Goal: Task Accomplishment & Management: Manage account settings

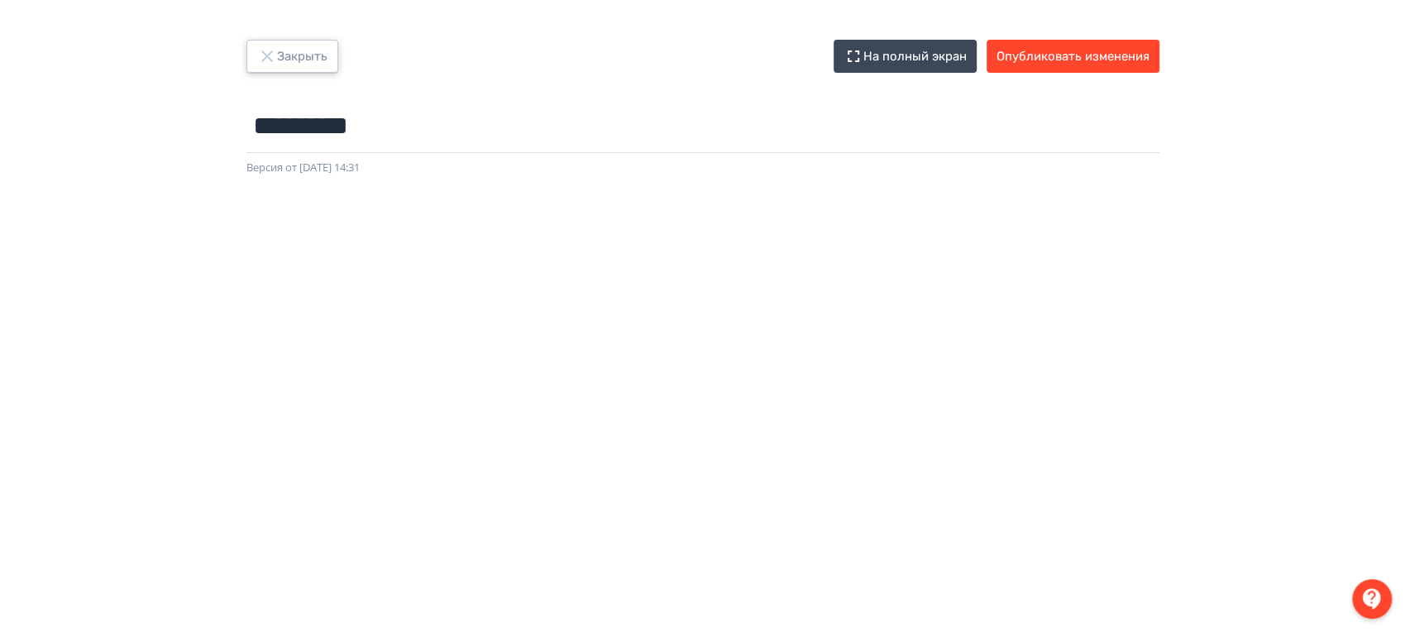
click at [286, 60] on button "Закрыть" at bounding box center [292, 56] width 92 height 33
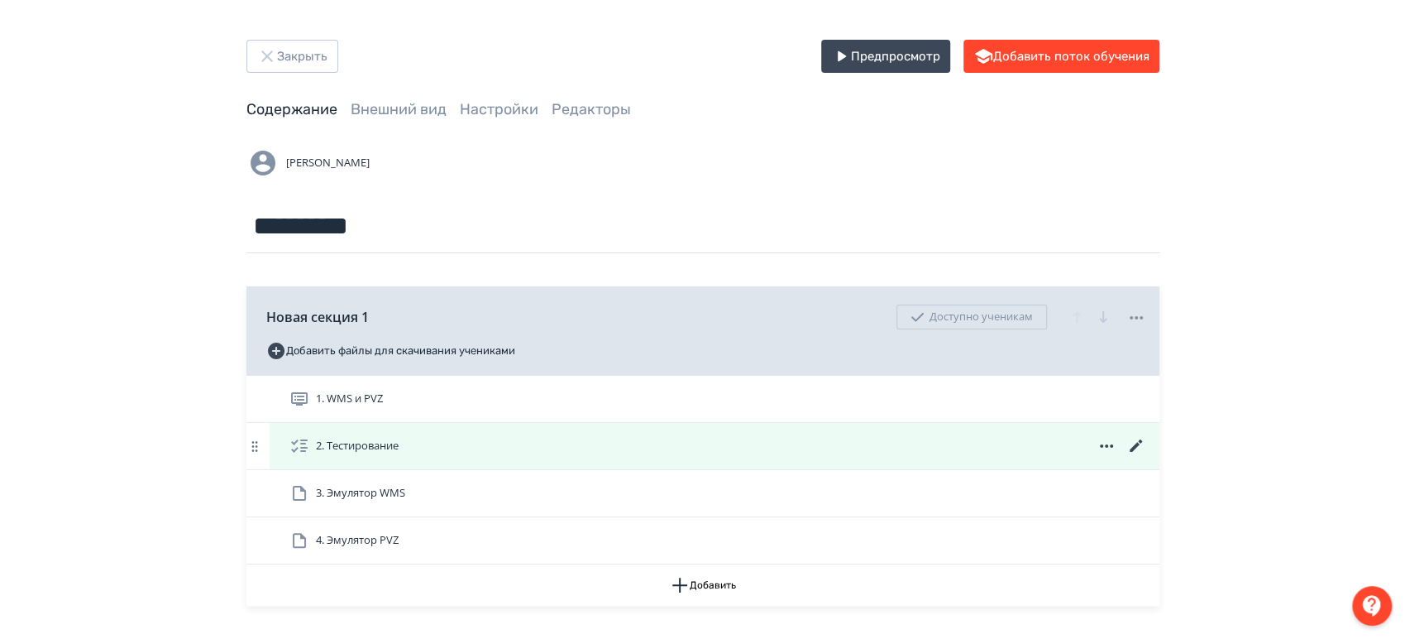
click at [1138, 443] on icon at bounding box center [1135, 445] width 12 height 12
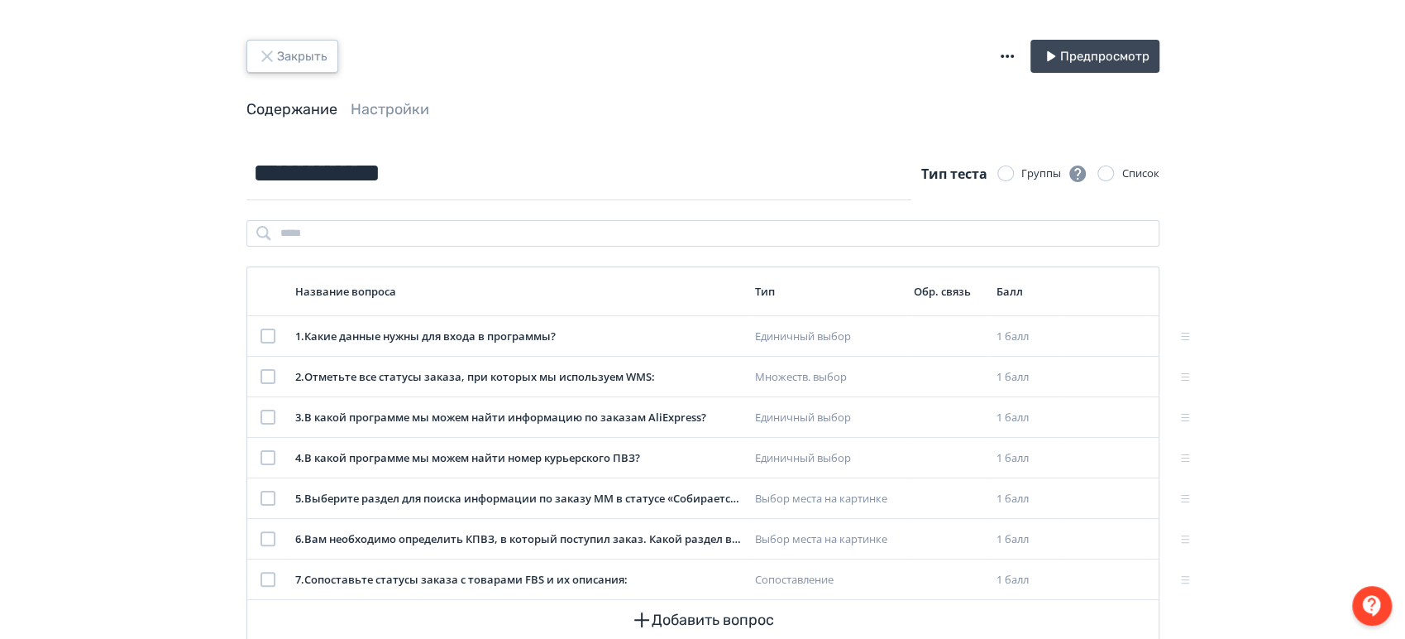
click at [306, 59] on button "Закрыть" at bounding box center [292, 56] width 92 height 33
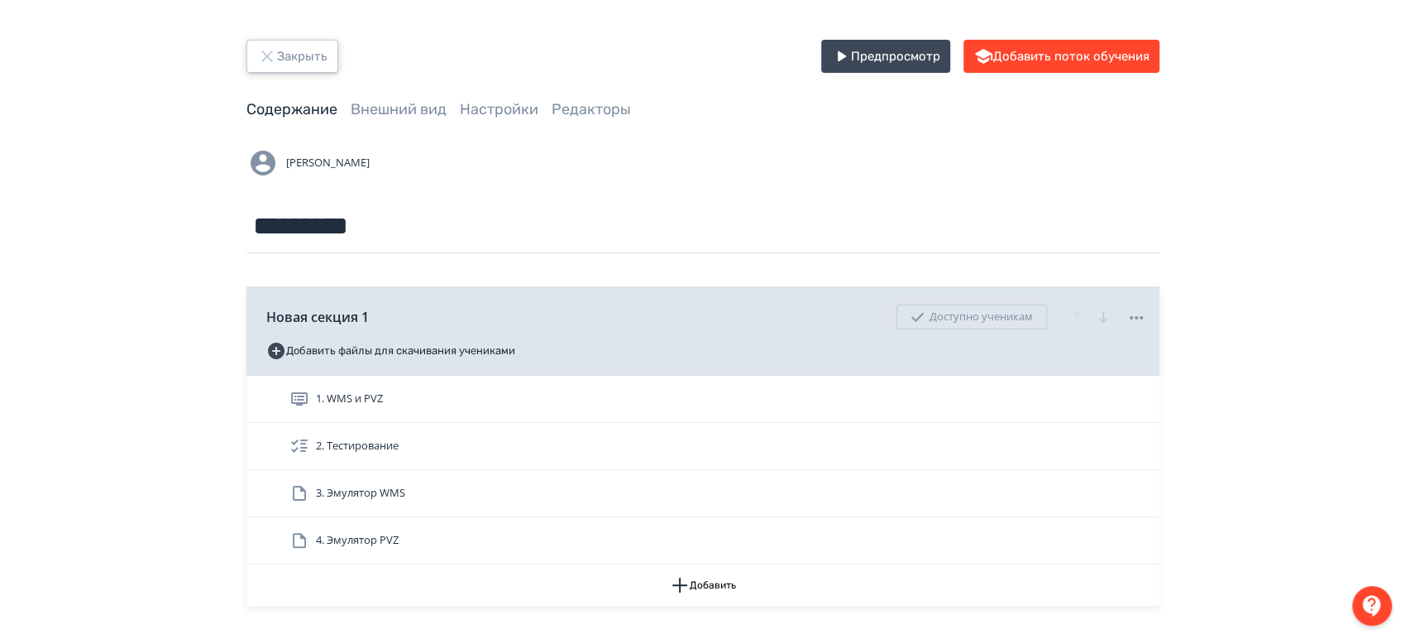
click at [306, 55] on button "Закрыть" at bounding box center [292, 56] width 92 height 33
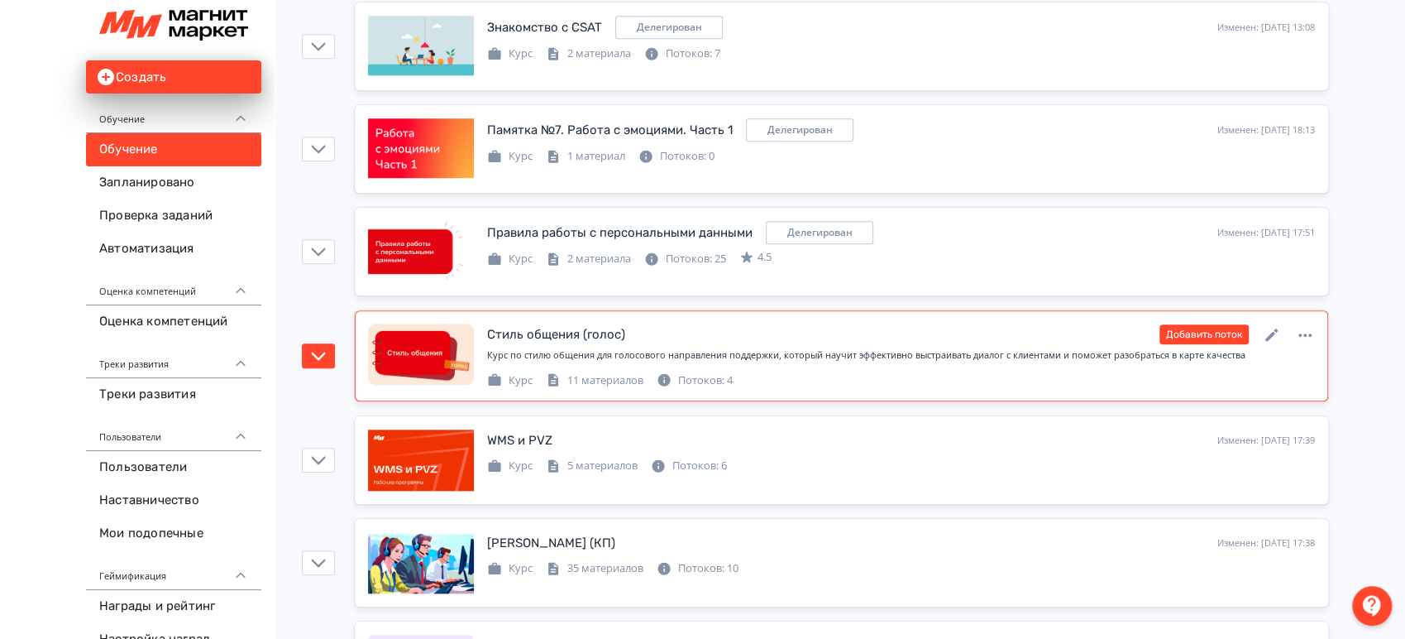
scroll to position [1011, 0]
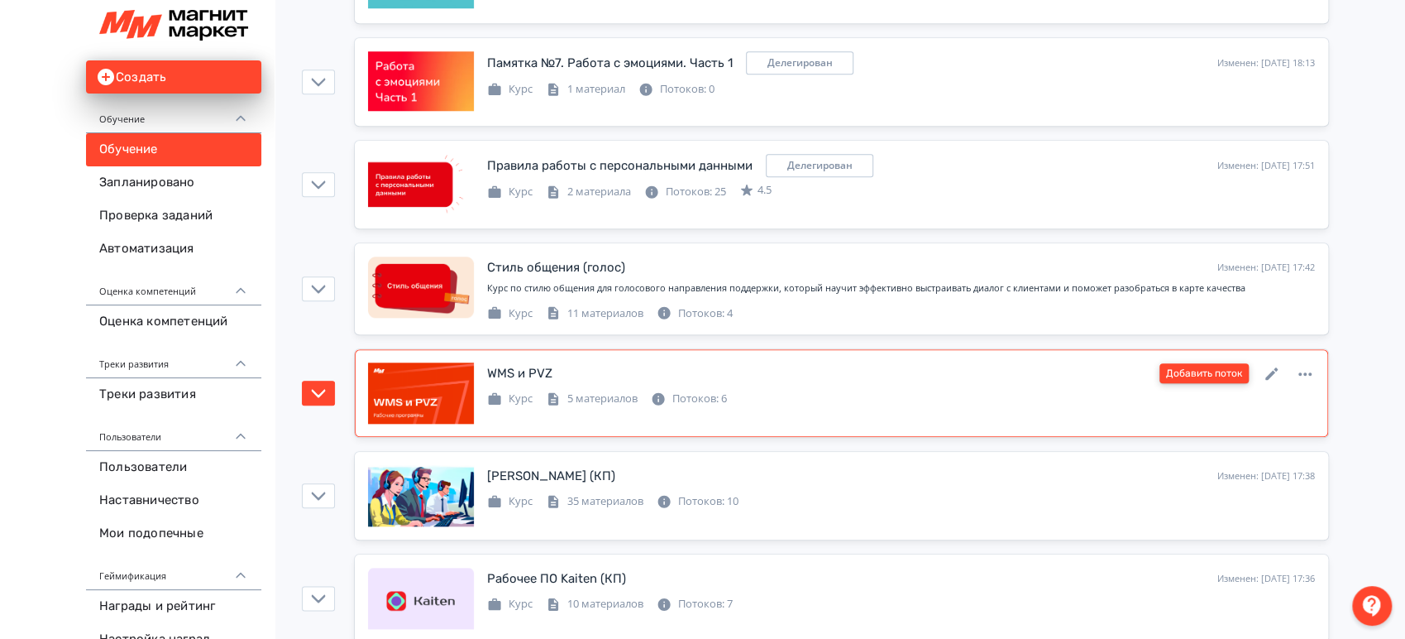
click at [1191, 363] on button "Добавить поток" at bounding box center [1204, 373] width 89 height 20
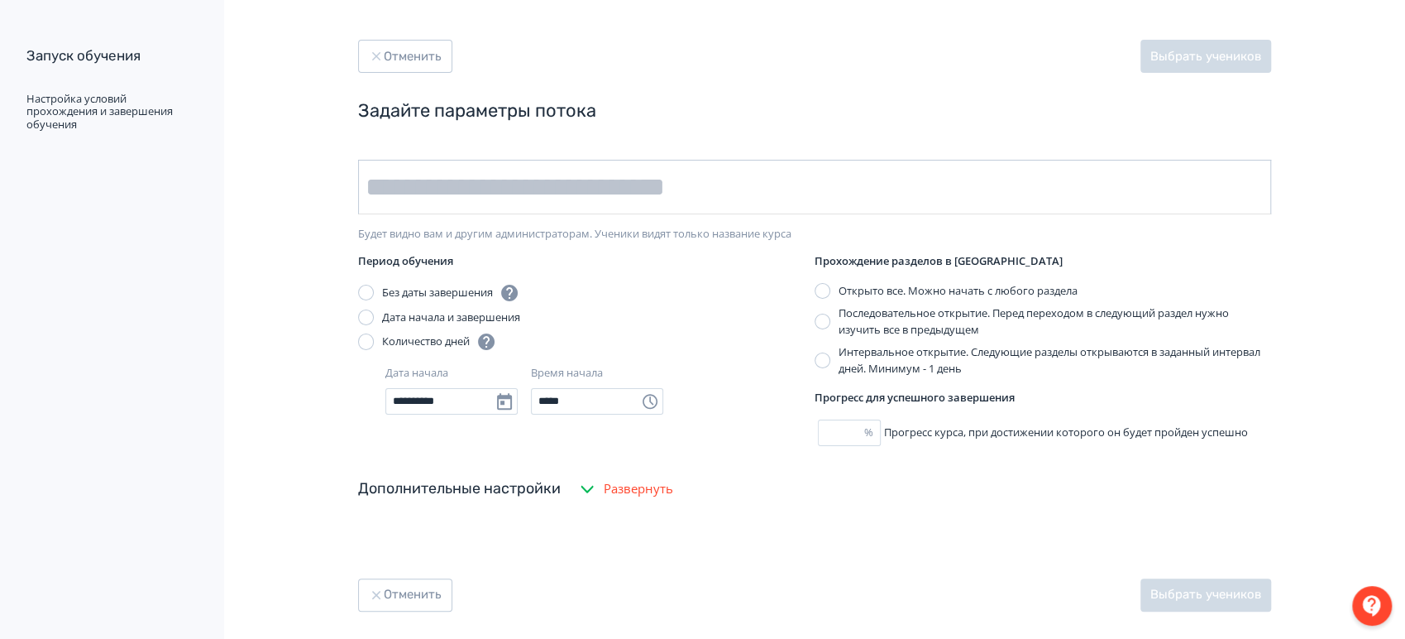
click at [658, 184] on input "text" at bounding box center [814, 187] width 913 height 55
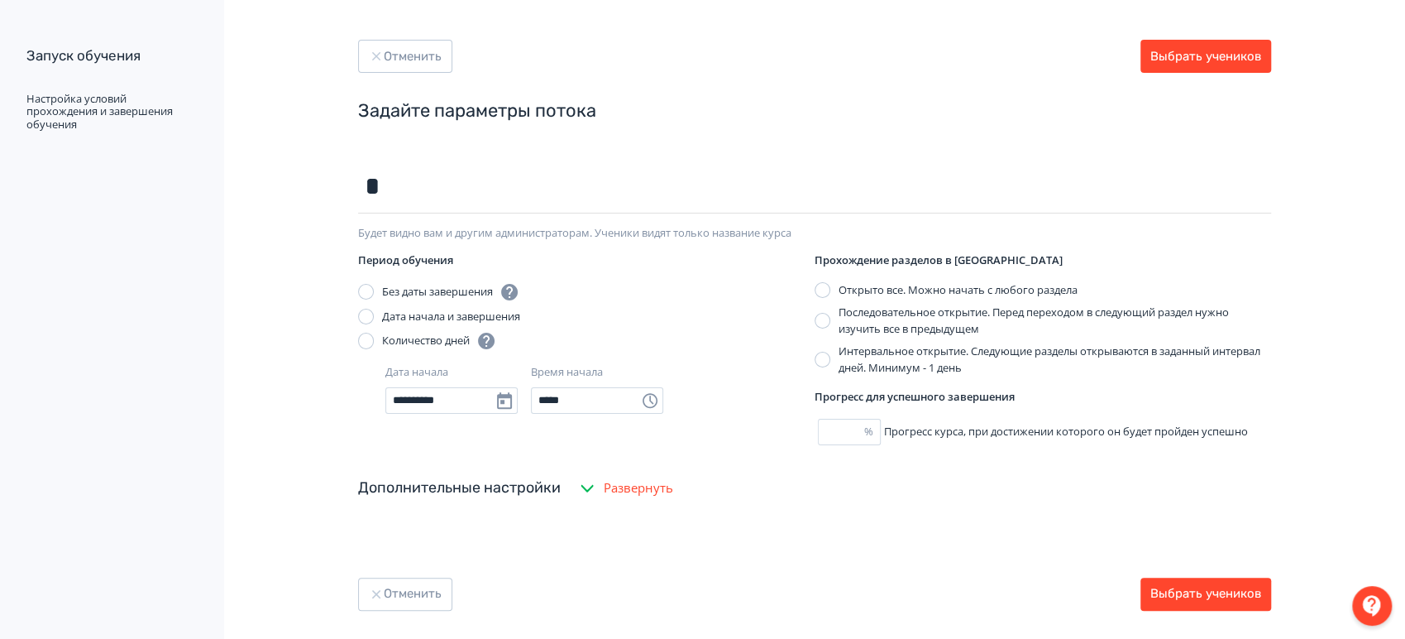
type input "*********"
click at [1216, 55] on button "Выбрать учеников" at bounding box center [1206, 56] width 131 height 33
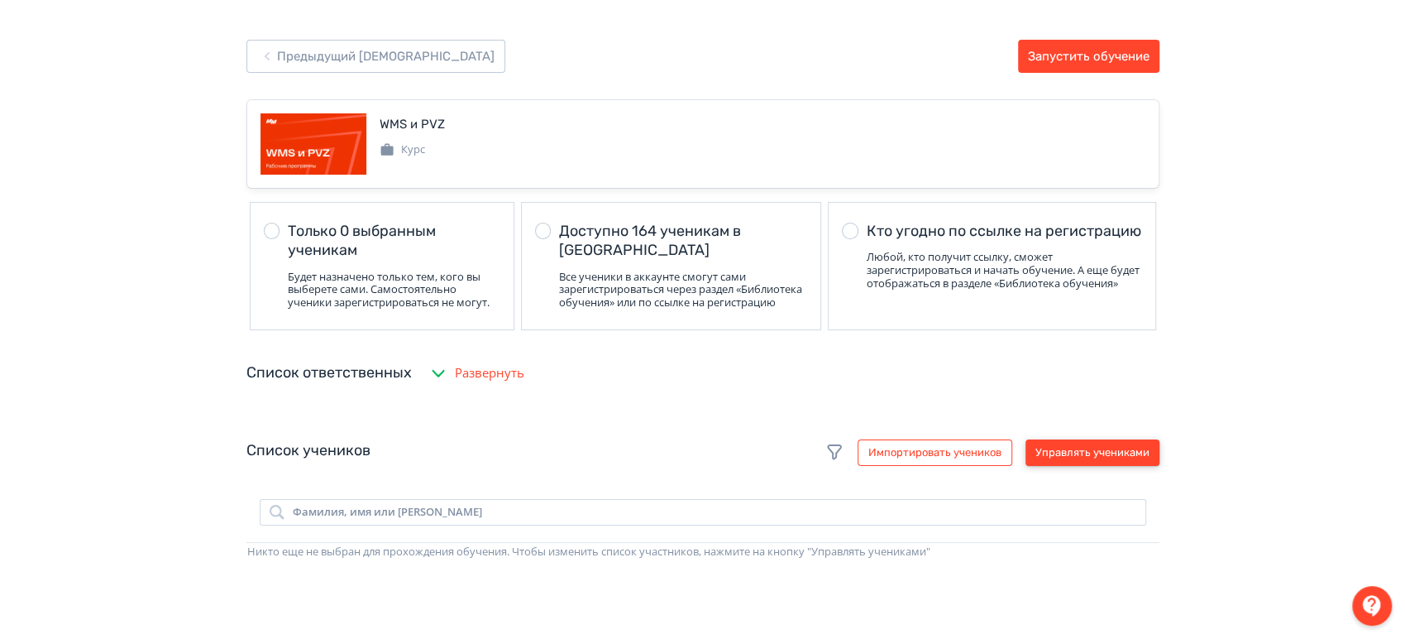
click at [1131, 462] on button "Управлять учениками" at bounding box center [1093, 452] width 134 height 26
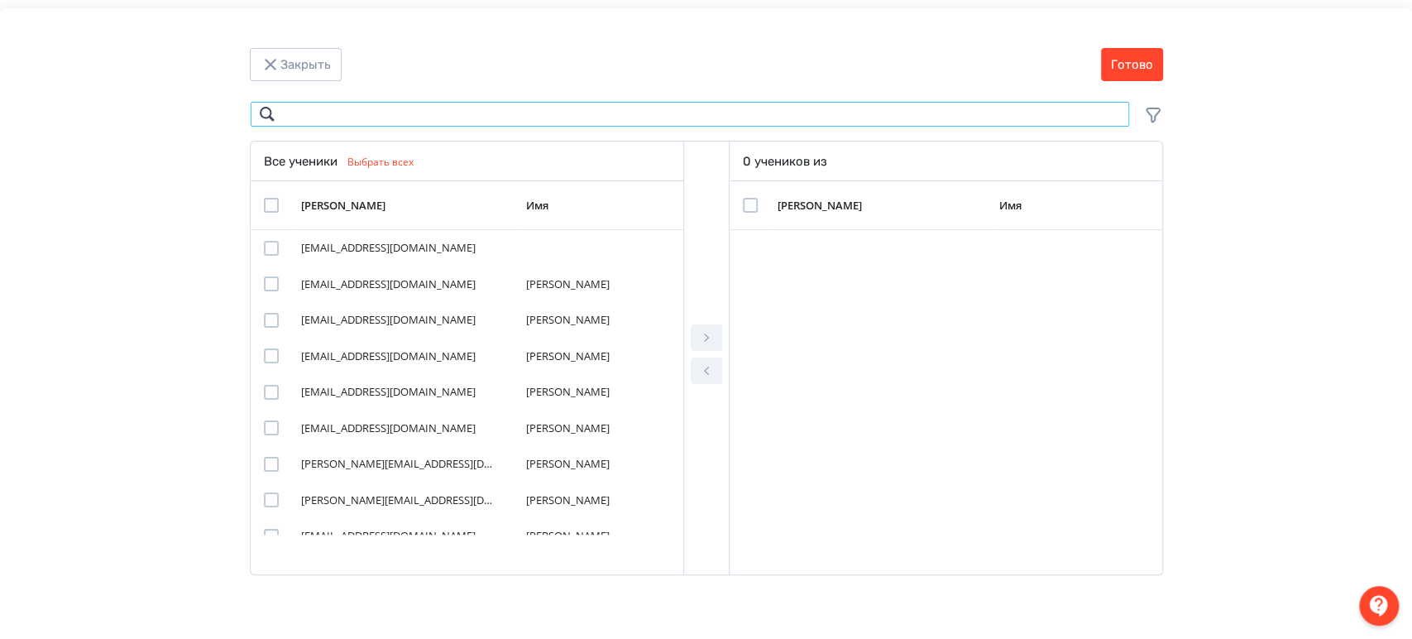
click at [516, 110] on input "Modal" at bounding box center [690, 114] width 880 height 26
paste input "**********"
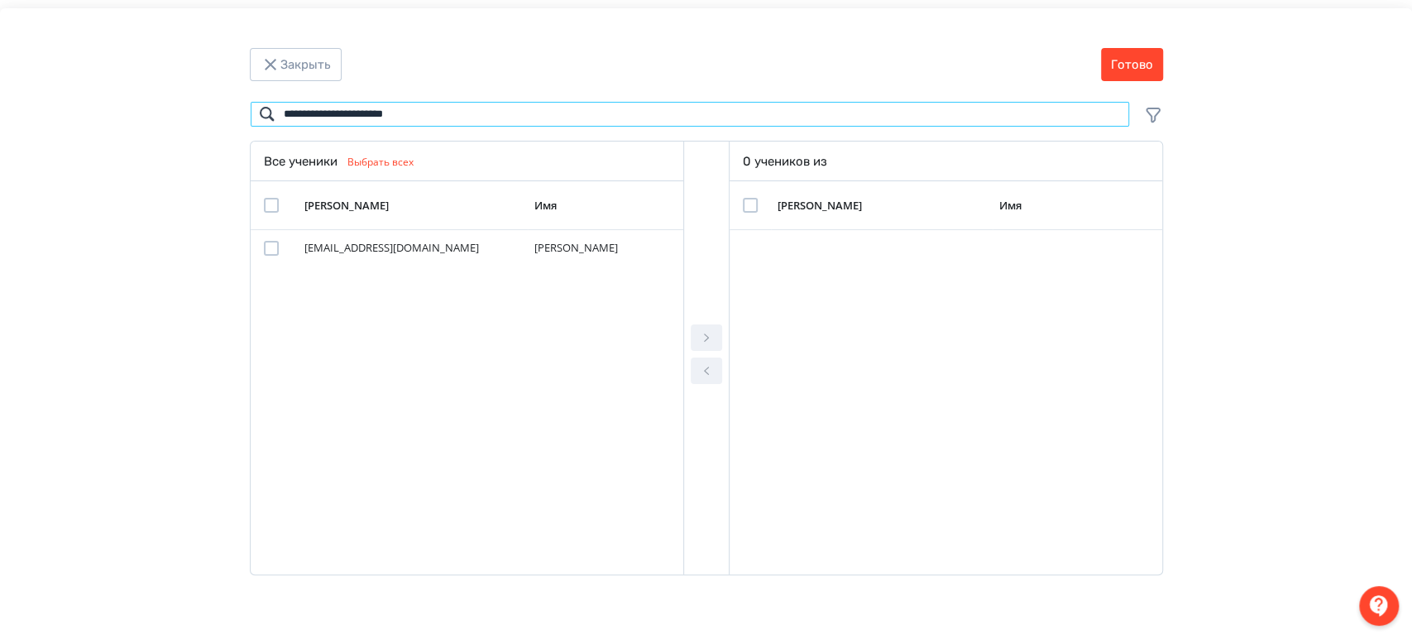
type input "**********"
click at [269, 198] on div "Modal" at bounding box center [271, 205] width 15 height 15
click at [702, 334] on icon "Modal" at bounding box center [706, 338] width 20 height 20
click at [748, 197] on td "Modal" at bounding box center [754, 205] width 48 height 49
drag, startPoint x: 751, startPoint y: 203, endPoint x: 763, endPoint y: 199, distance: 12.6
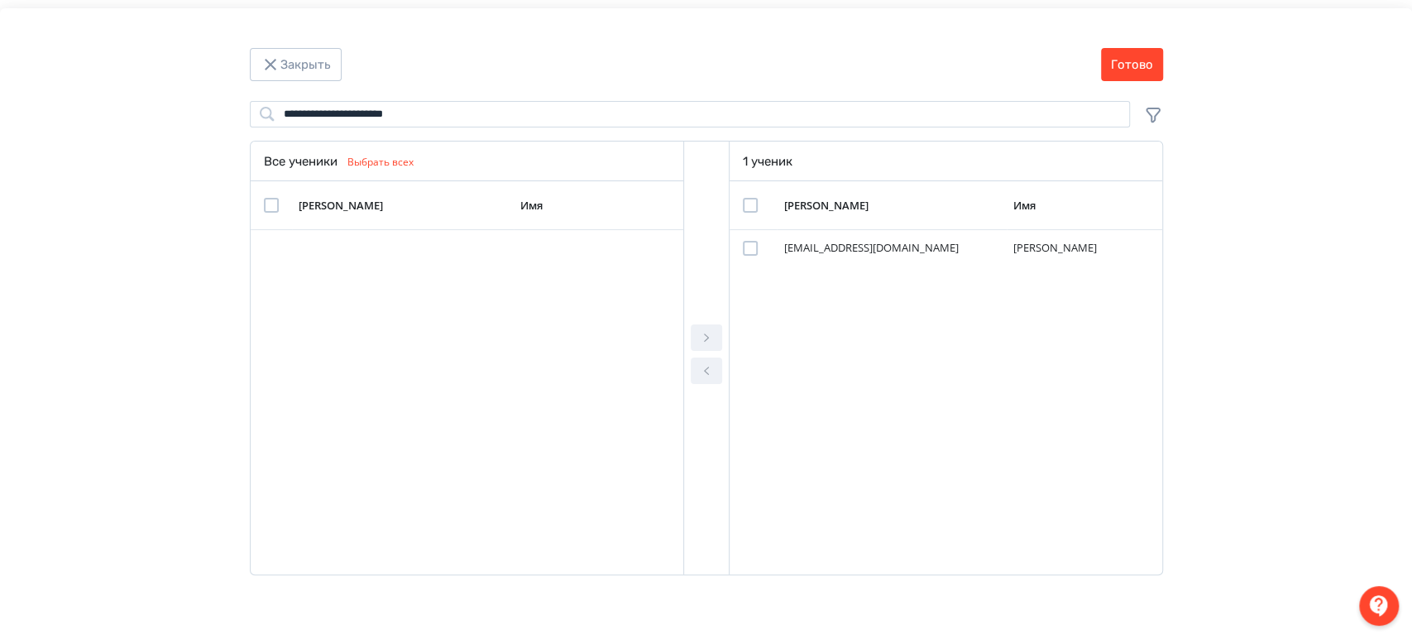
click at [751, 205] on div "Modal" at bounding box center [750, 205] width 15 height 15
click at [1127, 65] on button "Готово" at bounding box center [1132, 64] width 62 height 33
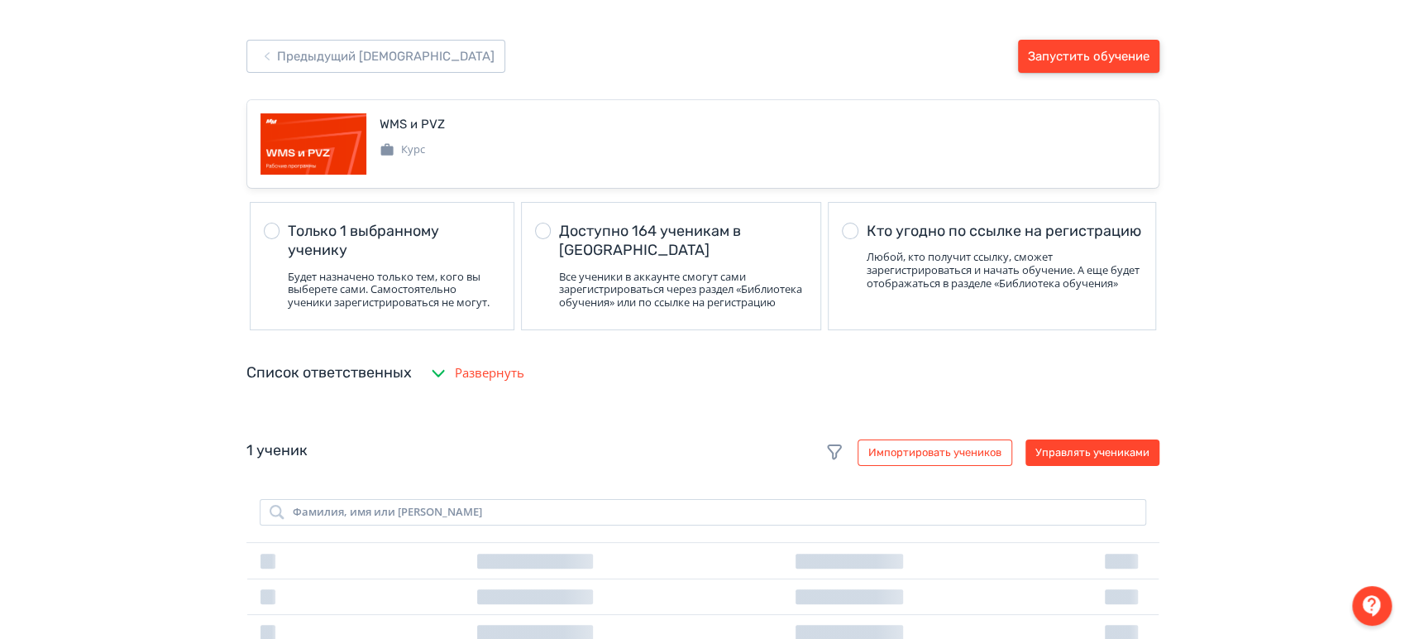
click at [1127, 59] on button "Запустить обучение" at bounding box center [1088, 56] width 141 height 33
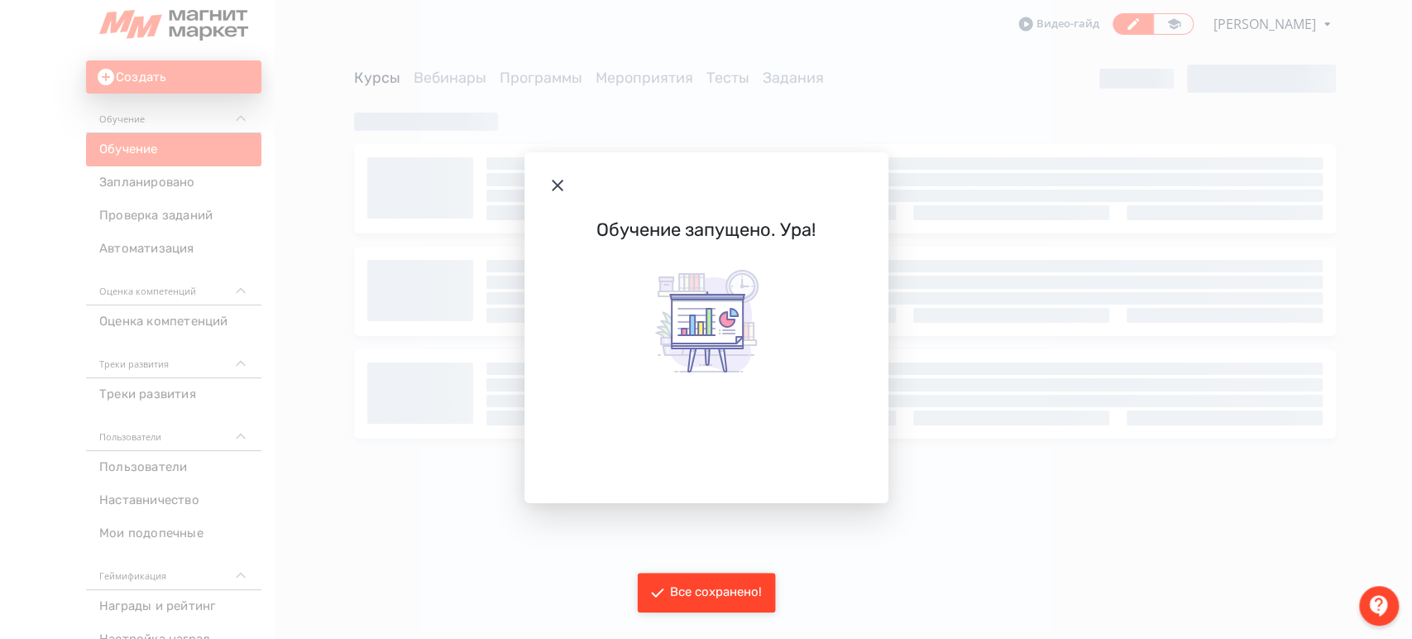
click at [545, 190] on header "Modal" at bounding box center [706, 185] width 364 height 66
click at [562, 185] on icon "Modal" at bounding box center [558, 185] width 20 height 20
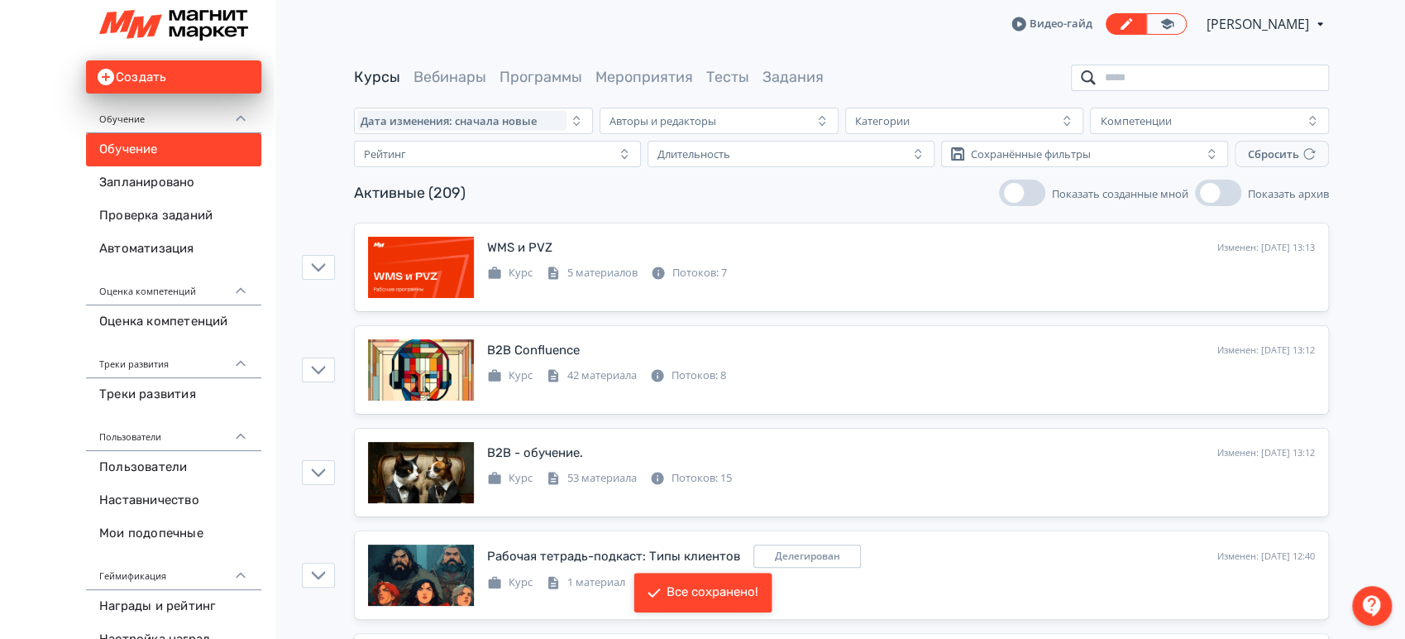
click at [1117, 87] on input "search" at bounding box center [1200, 78] width 258 height 26
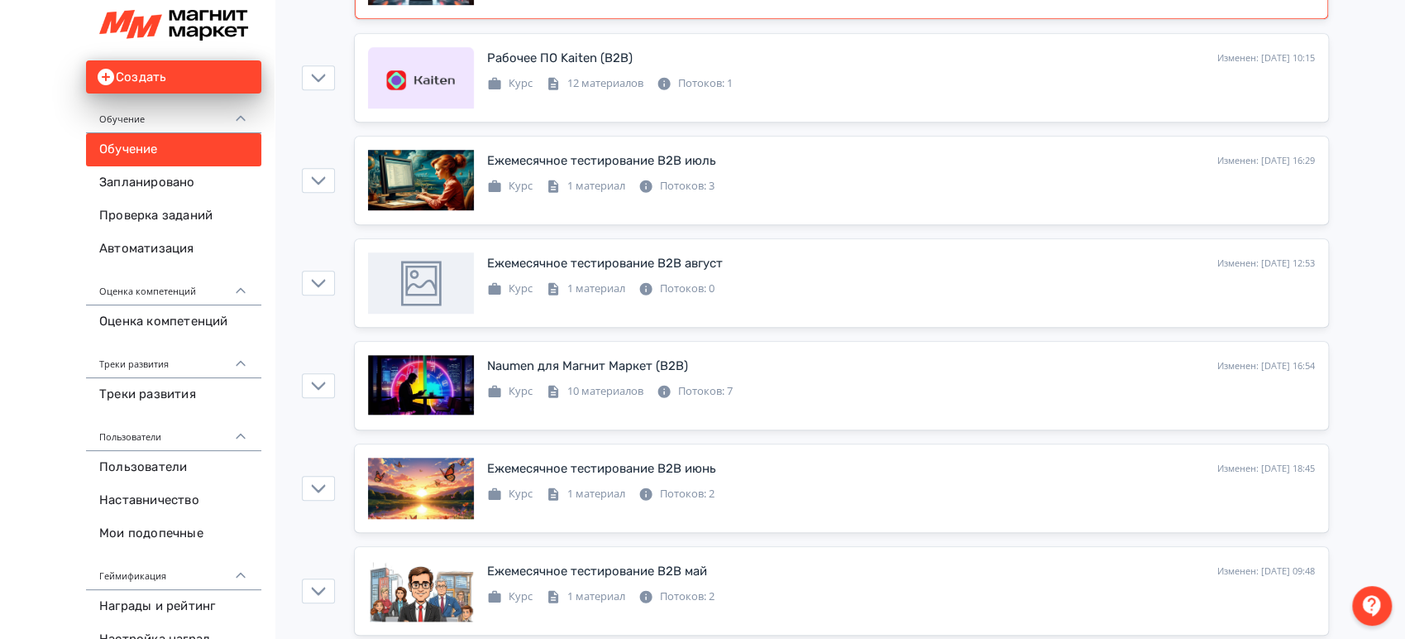
scroll to position [827, 0]
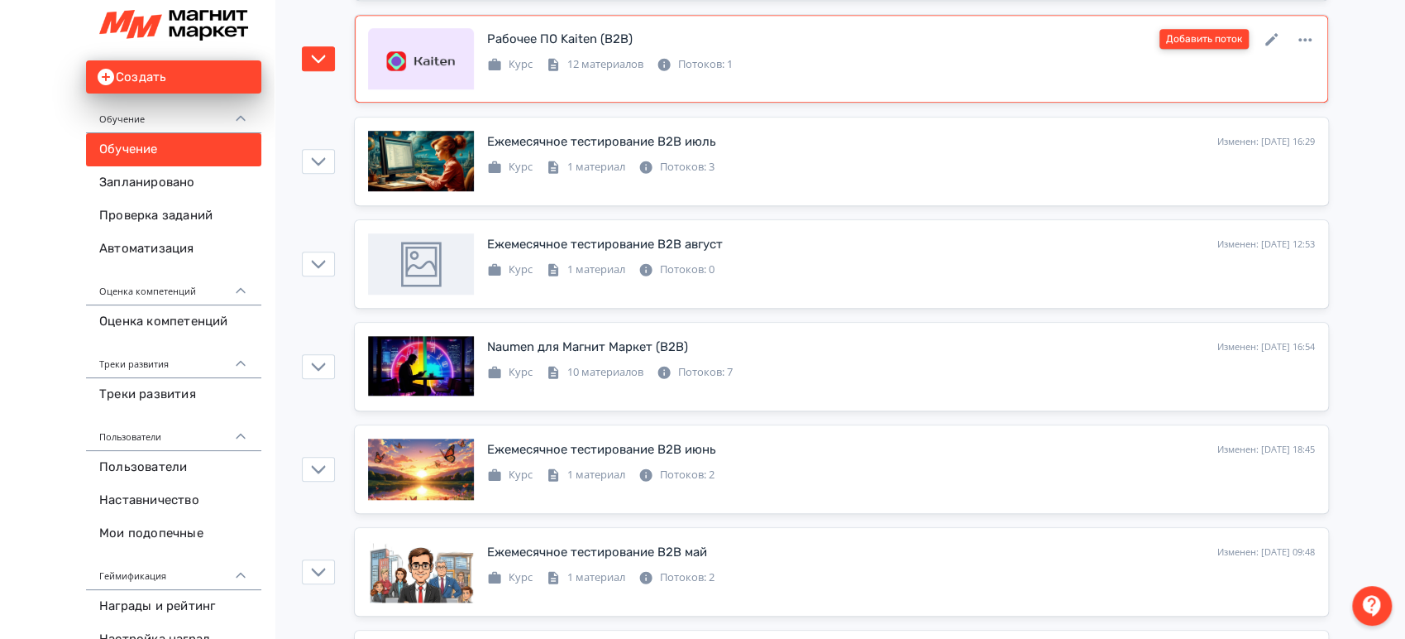
type input "***"
click at [1179, 37] on button "Добавить поток" at bounding box center [1204, 39] width 89 height 20
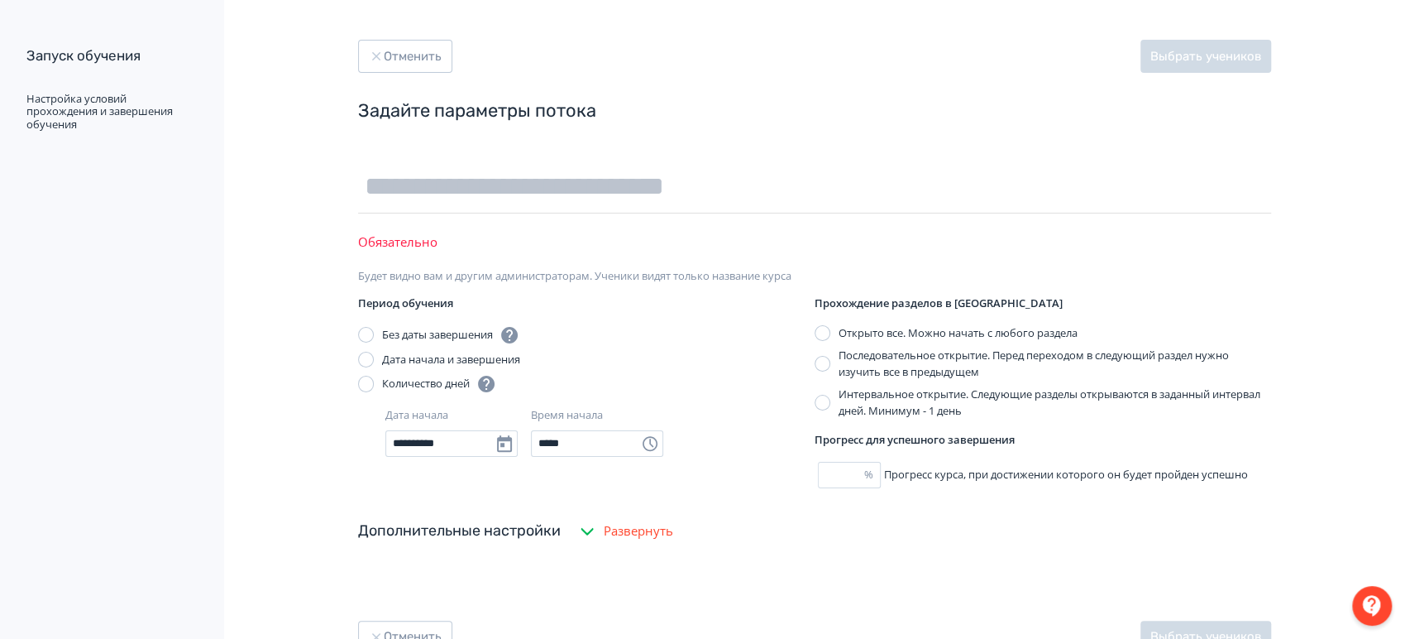
click at [645, 610] on div "Отменить Выбрать учеников" at bounding box center [814, 624] width 913 height 60
click at [559, 195] on input "text" at bounding box center [814, 187] width 913 height 54
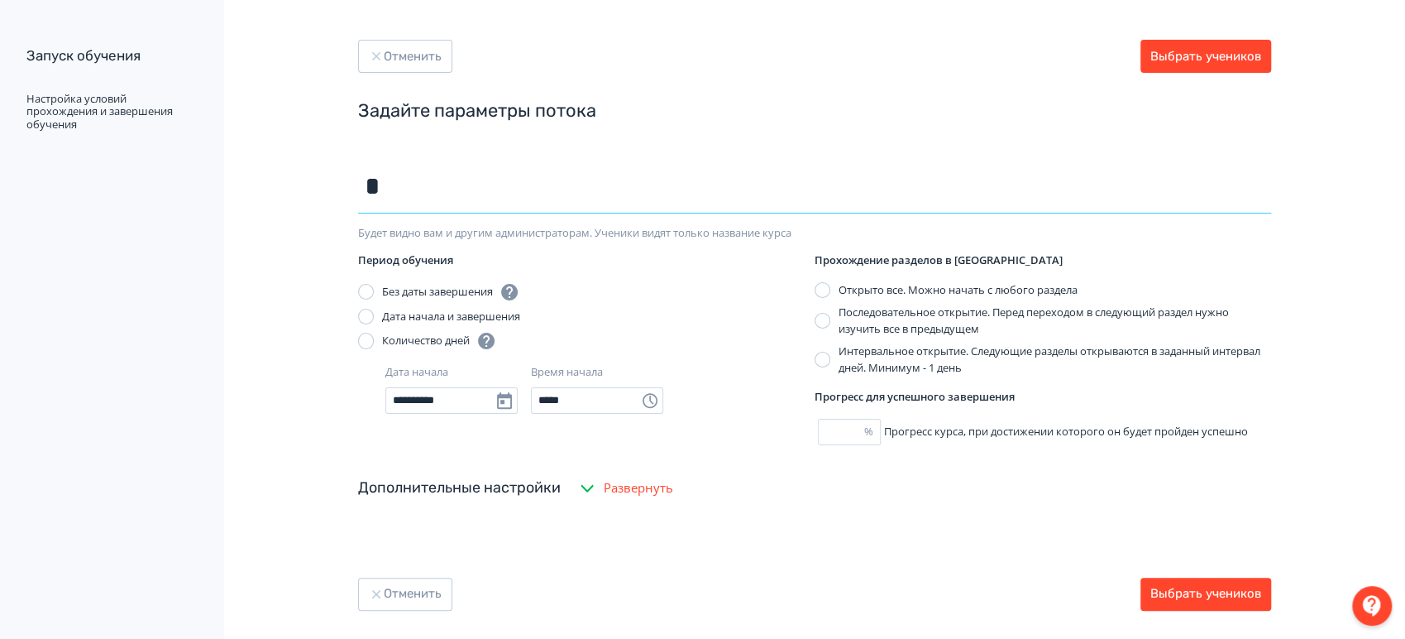
type input "*********"
click at [1245, 57] on button "Выбрать учеников" at bounding box center [1206, 56] width 131 height 33
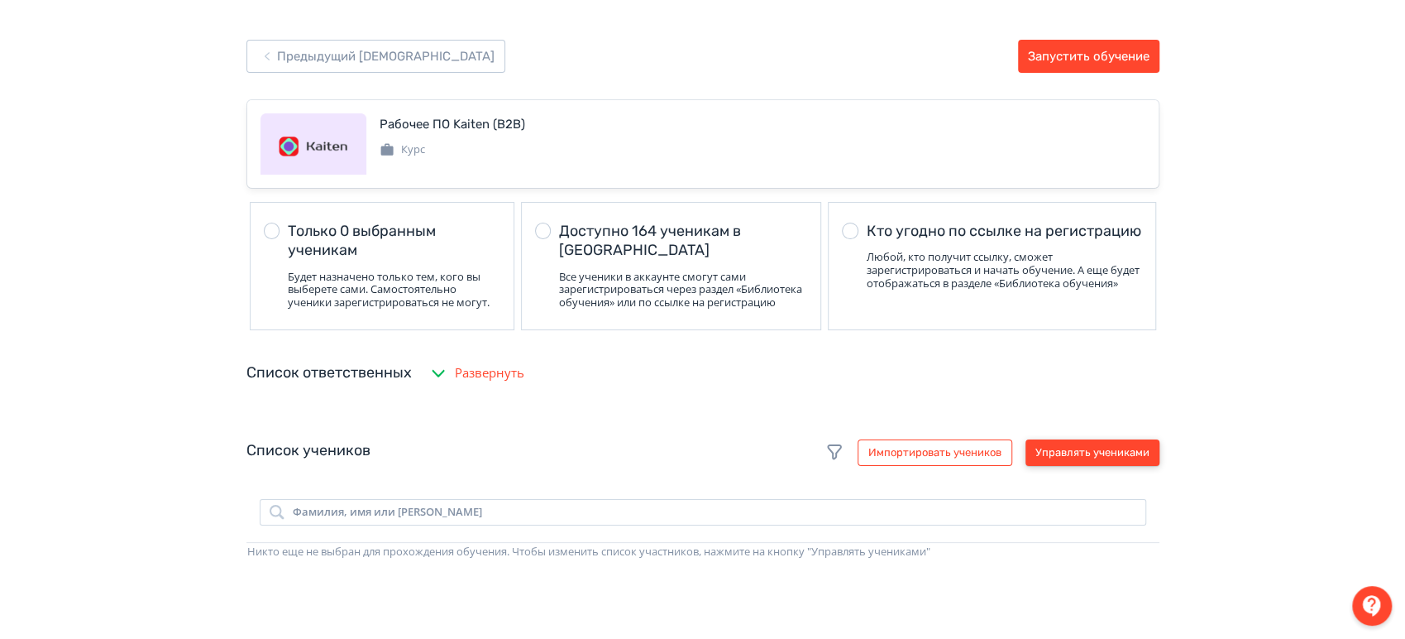
click at [1076, 460] on button "Управлять учениками" at bounding box center [1093, 452] width 134 height 26
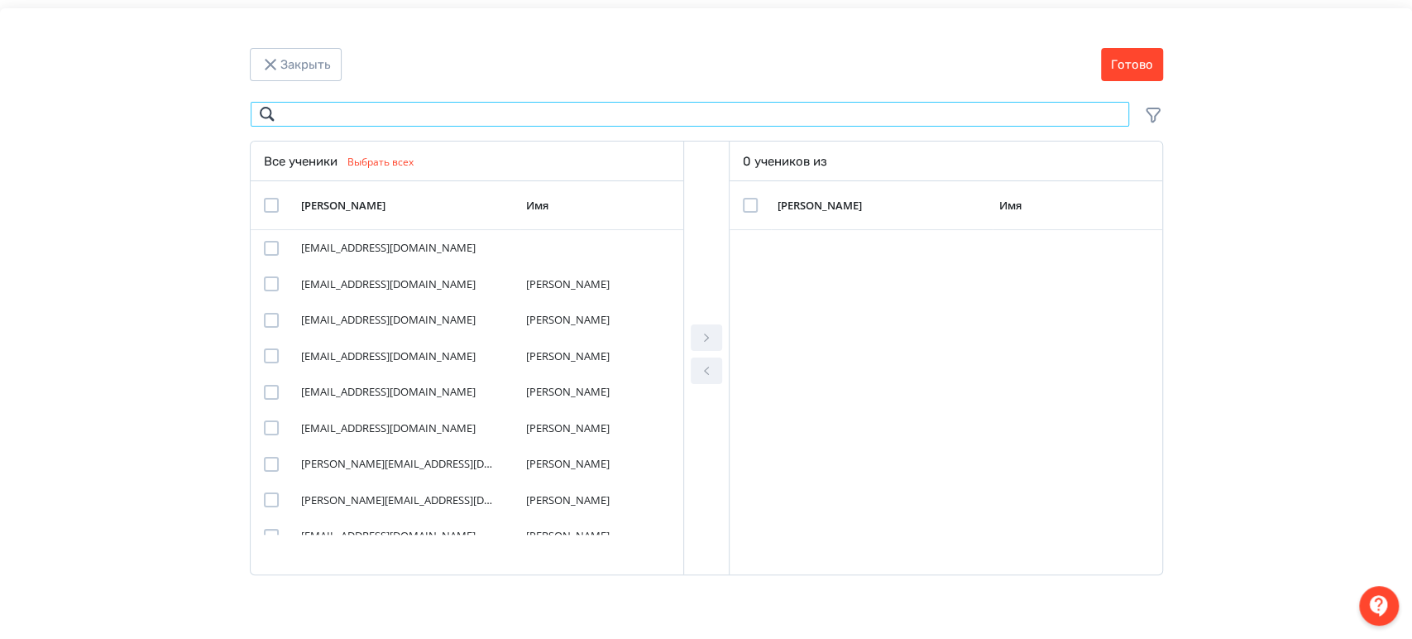
click at [809, 119] on input "Modal" at bounding box center [690, 114] width 880 height 26
paste input "**********"
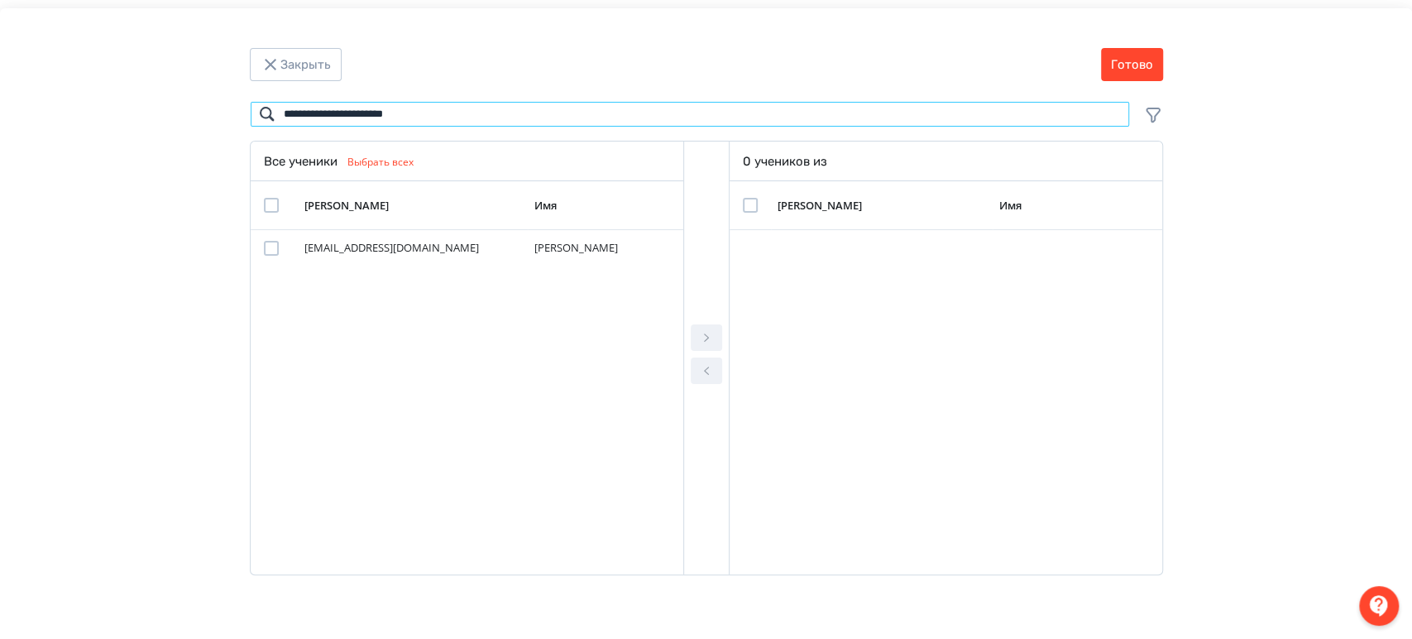
type input "**********"
click at [270, 198] on div "Modal" at bounding box center [271, 205] width 15 height 15
click at [702, 328] on icon "Modal" at bounding box center [706, 338] width 20 height 20
click at [743, 204] on div "Modal" at bounding box center [750, 205] width 15 height 15
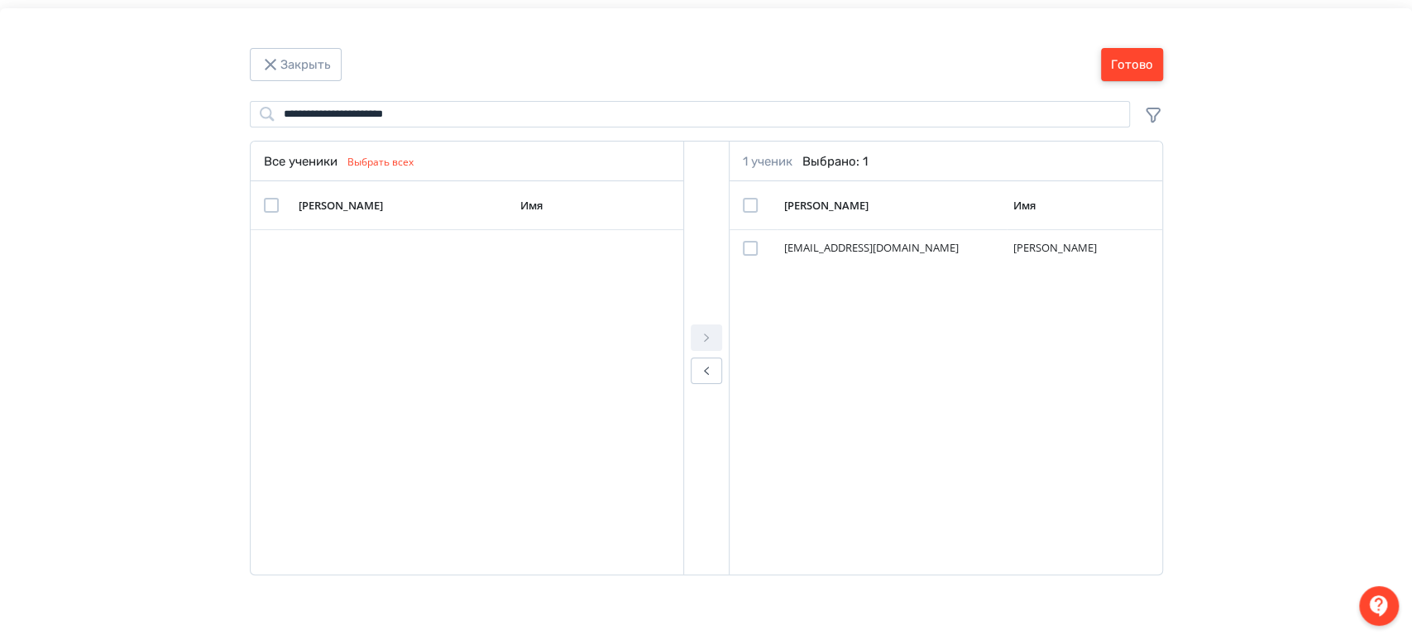
click at [1139, 48] on div "**********" at bounding box center [706, 327] width 1412 height 639
click at [1138, 55] on button "Готово" at bounding box center [1132, 64] width 62 height 33
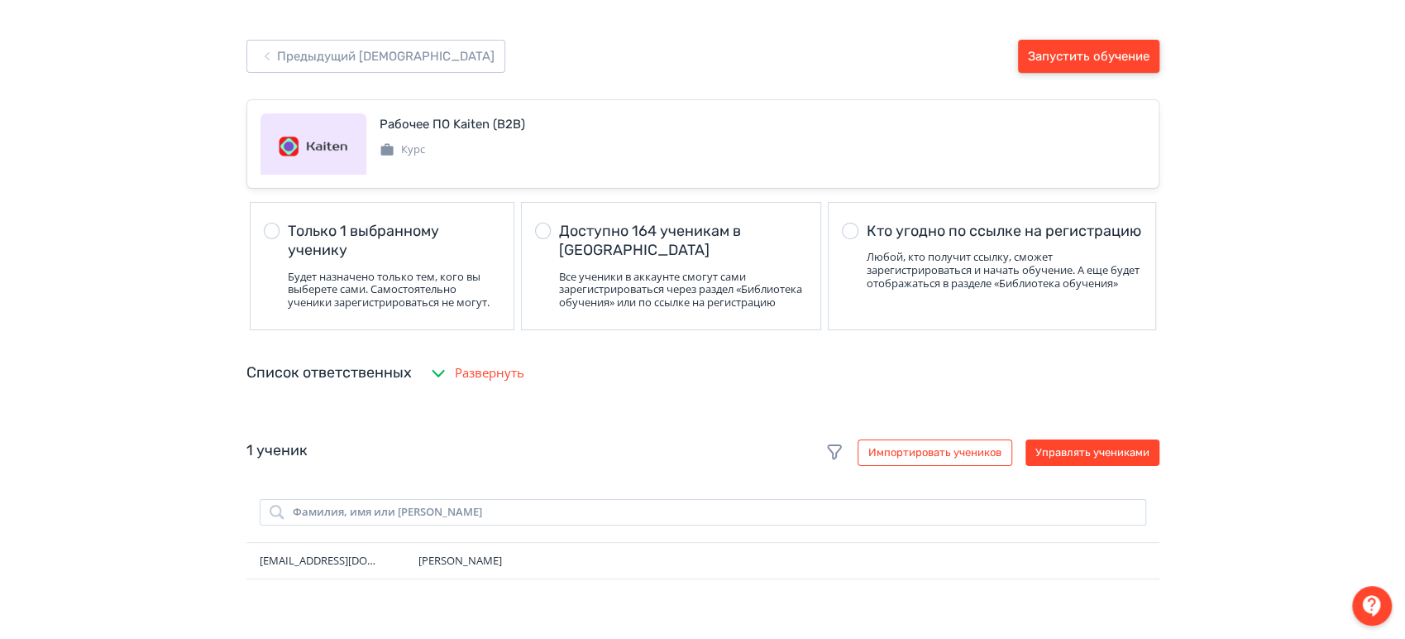
click at [1138, 52] on button "Запустить обучение" at bounding box center [1088, 56] width 141 height 33
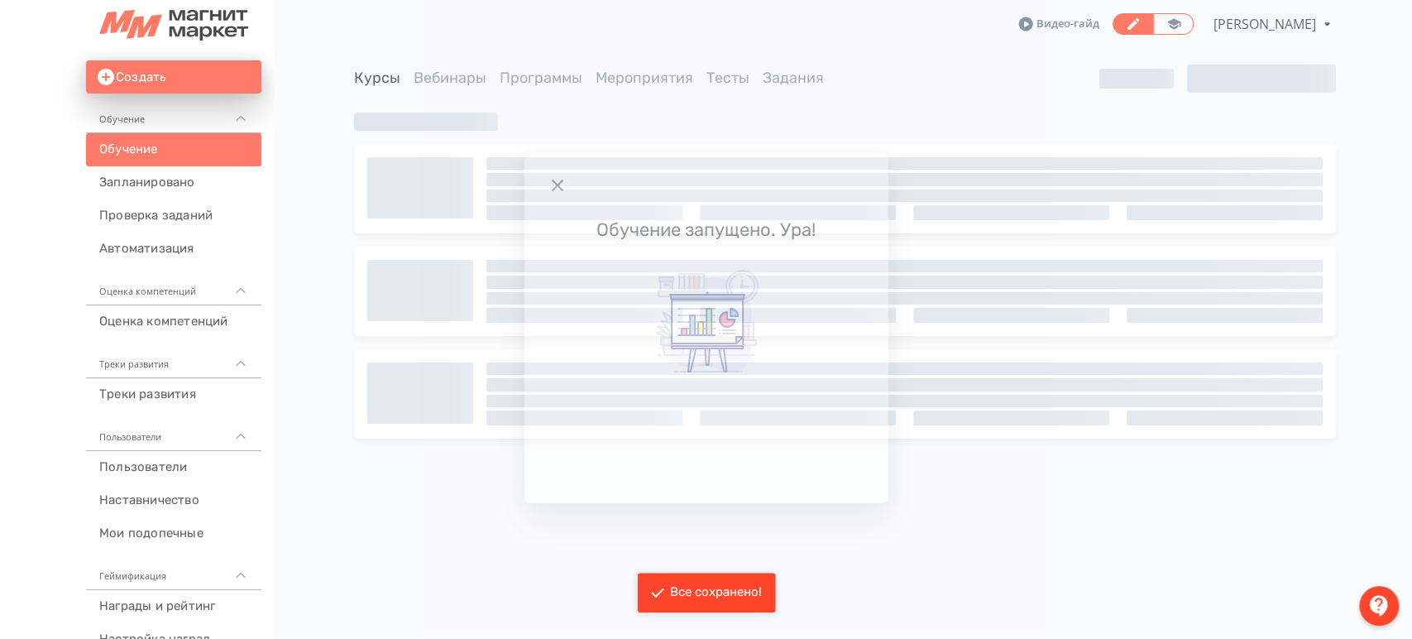
click at [556, 189] on icon "Modal" at bounding box center [558, 185] width 20 height 20
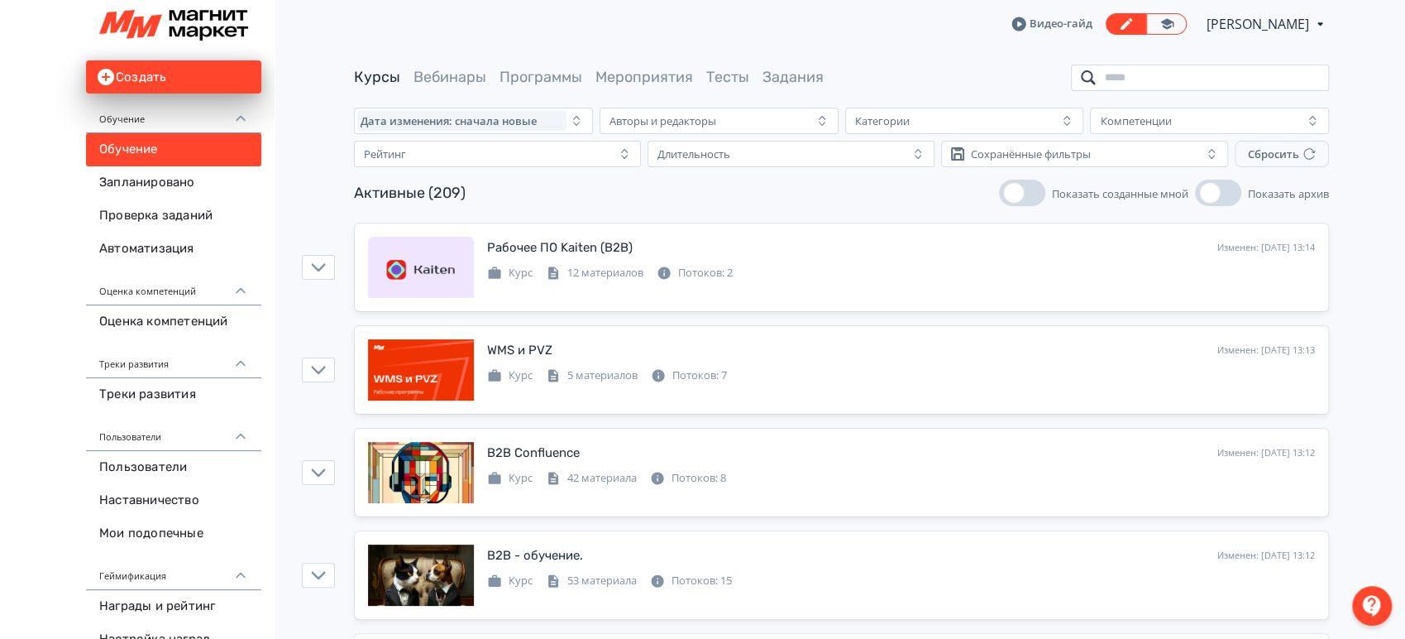
click at [1126, 71] on input "search" at bounding box center [1200, 78] width 258 height 26
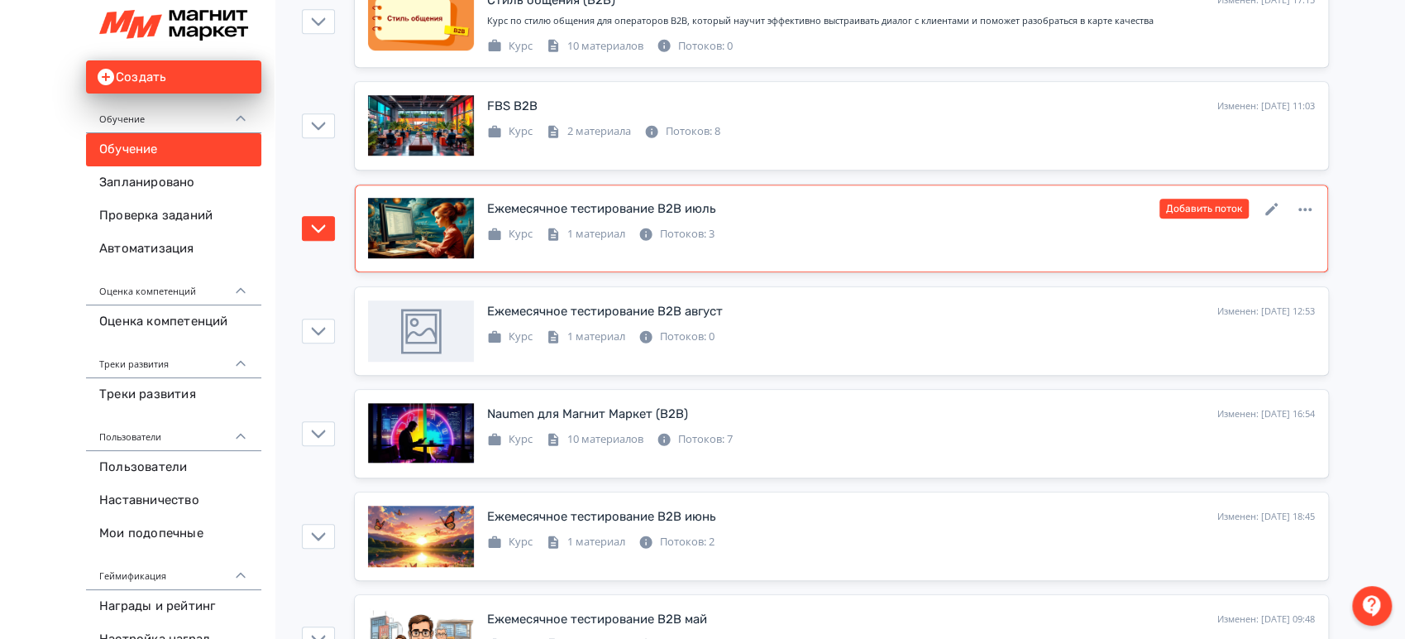
scroll to position [732, 0]
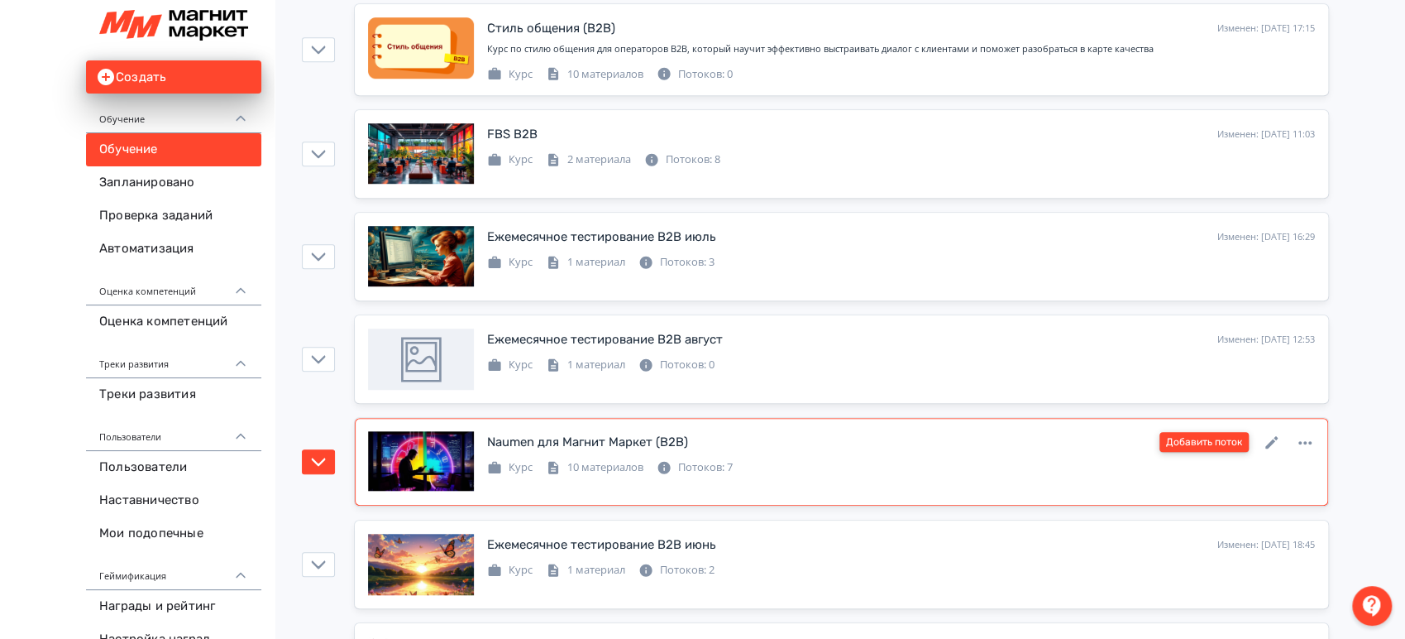
type input "***"
click at [1198, 440] on button "Добавить поток" at bounding box center [1204, 442] width 89 height 20
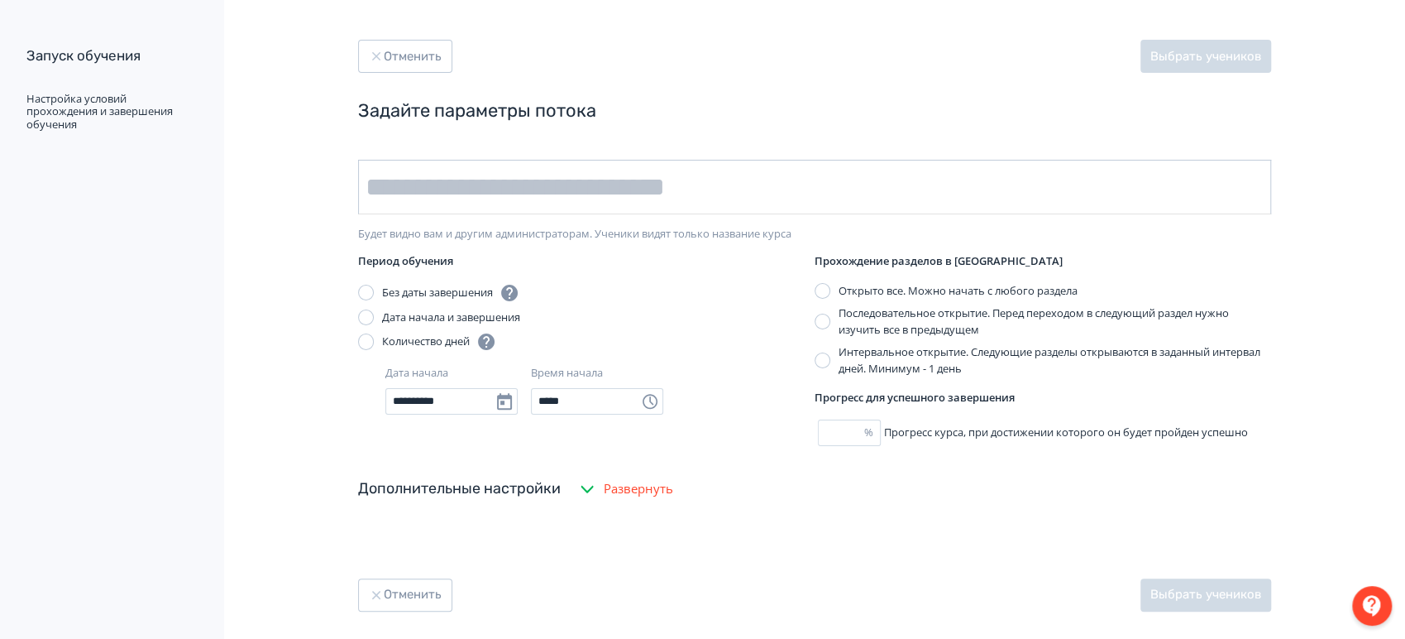
click at [575, 175] on input "text" at bounding box center [814, 187] width 913 height 55
type input "*********"
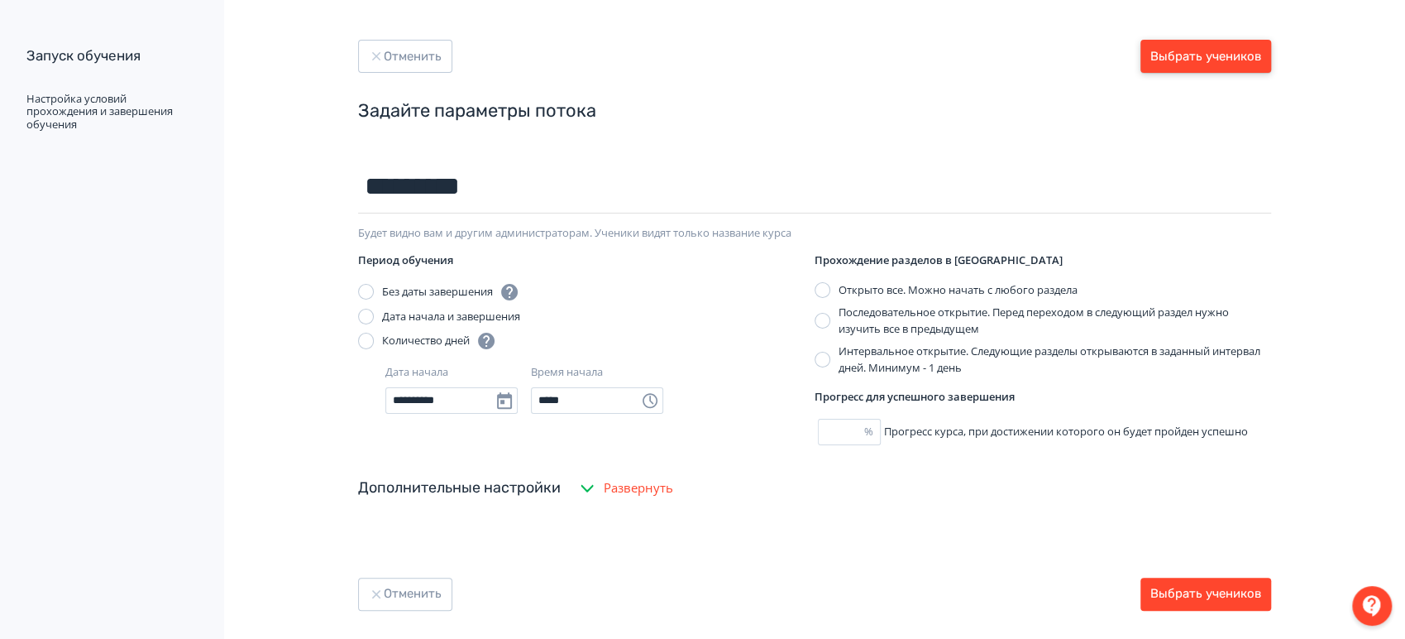
click at [1187, 66] on button "Выбрать учеников" at bounding box center [1206, 56] width 131 height 33
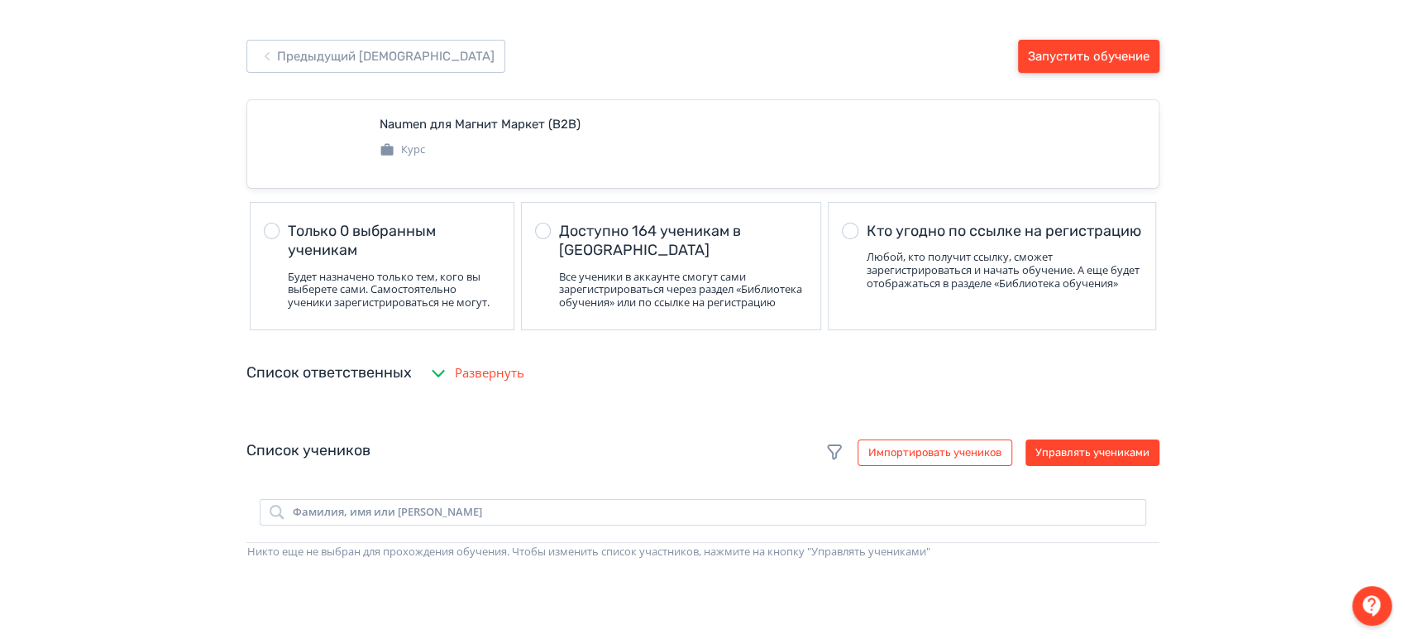
click at [1068, 58] on button "Запустить обучение" at bounding box center [1088, 56] width 141 height 33
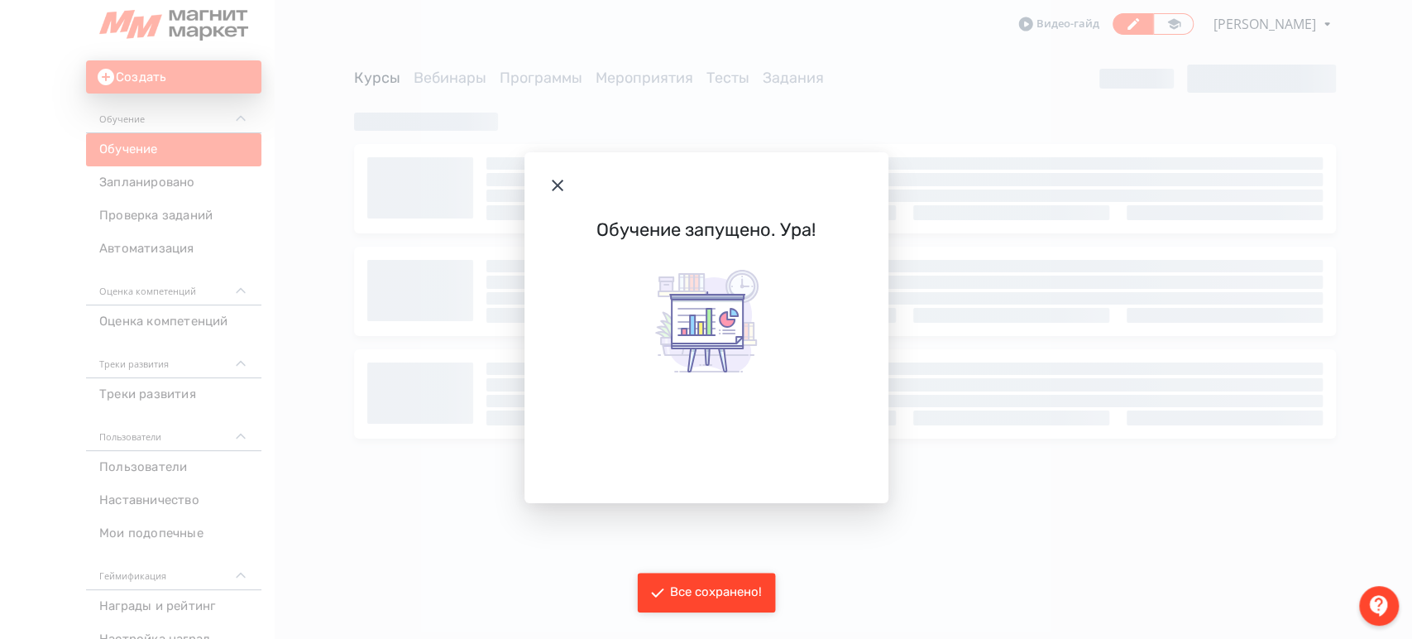
click at [553, 190] on icon "Modal" at bounding box center [558, 185] width 20 height 20
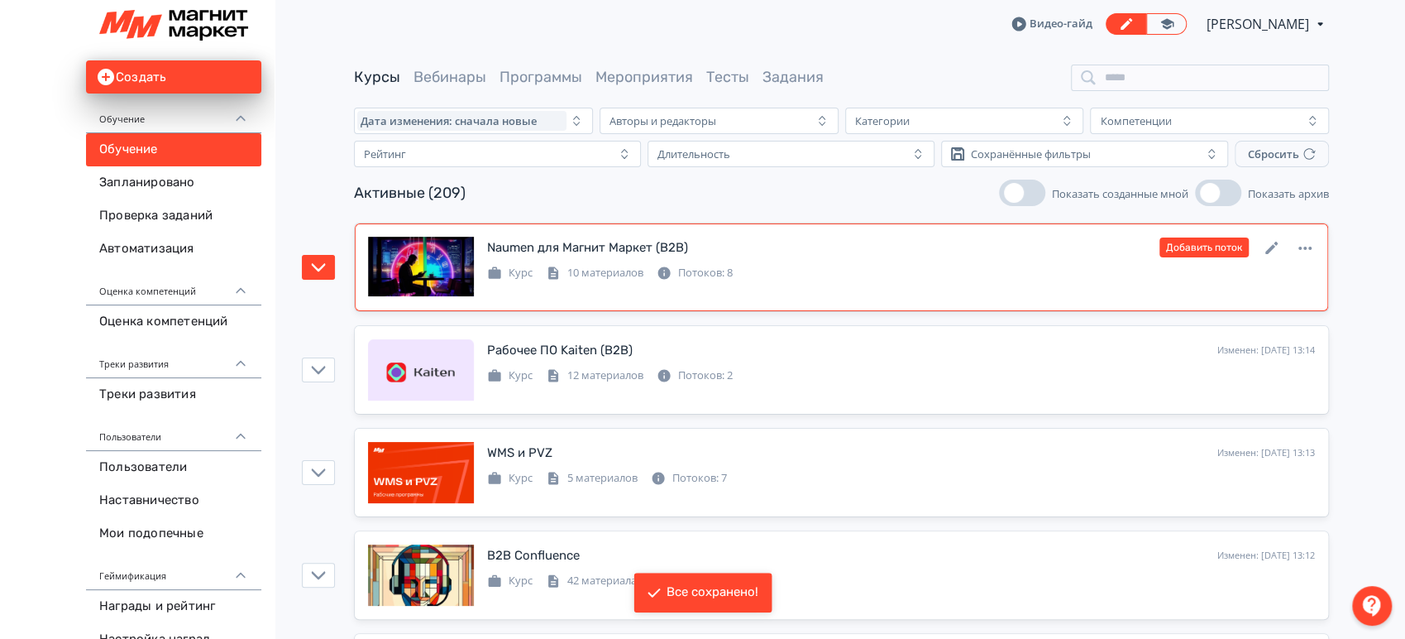
click at [606, 237] on div "Naumen для Магнит Маркет (B2B) Изменен: [DATE] 13:14 Добавить поток" at bounding box center [901, 248] width 828 height 22
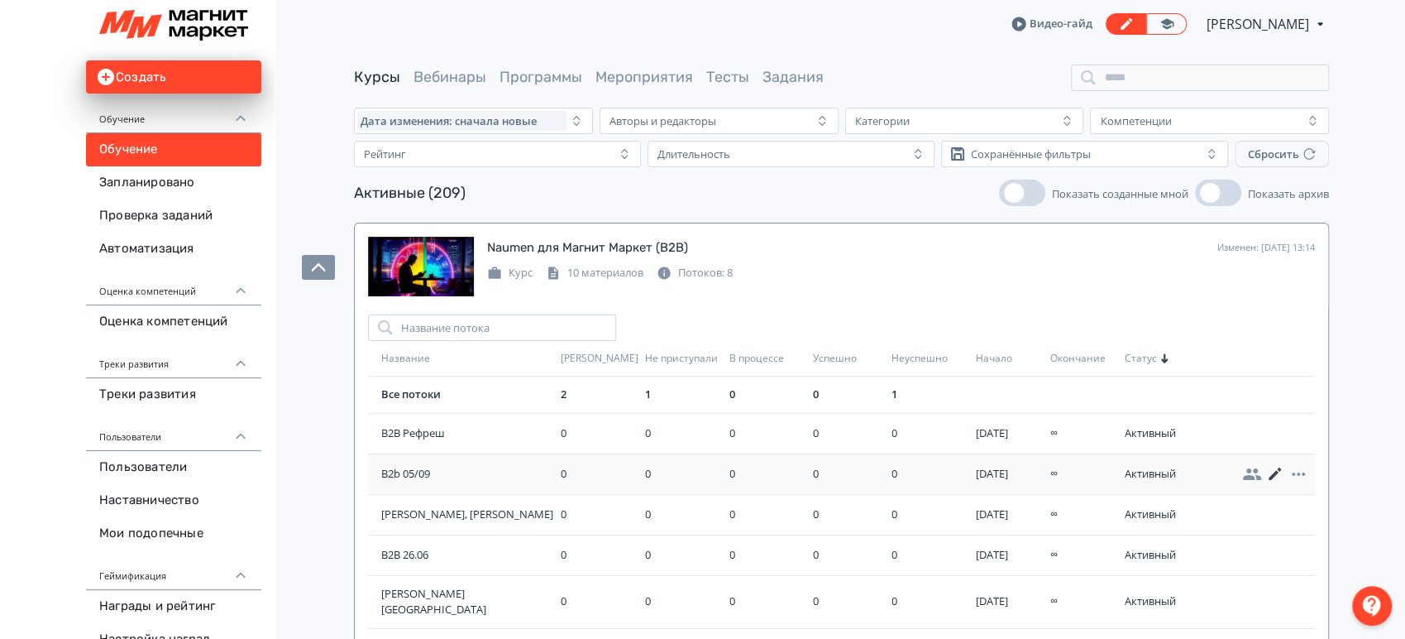
click at [1266, 468] on icon at bounding box center [1276, 474] width 20 height 20
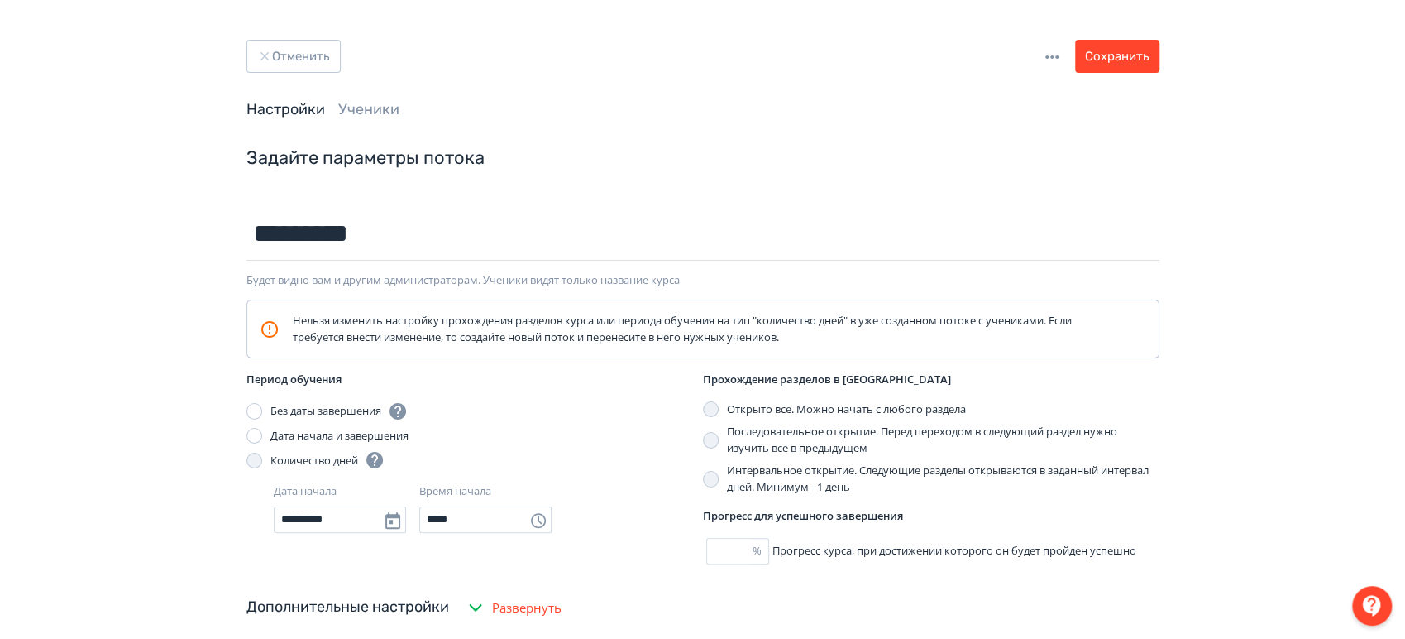
click at [383, 117] on link "Ученики" at bounding box center [368, 109] width 61 height 18
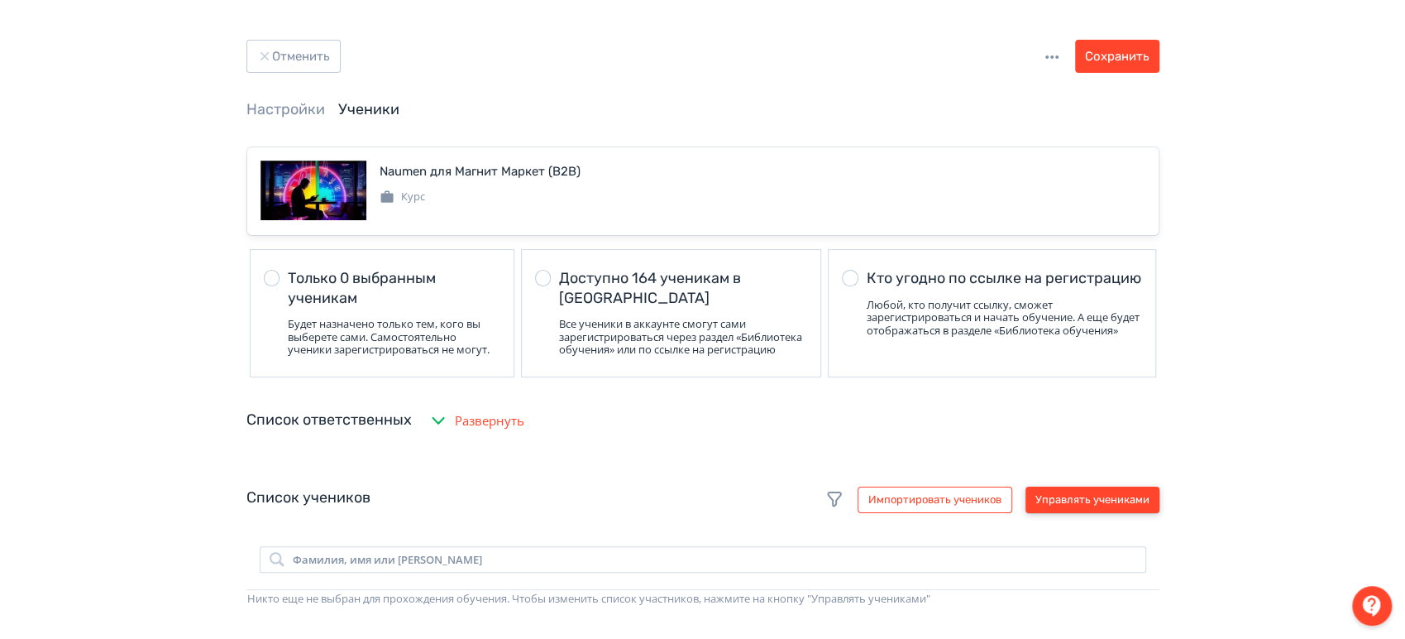
click at [1060, 513] on button "Управлять учениками" at bounding box center [1093, 499] width 134 height 26
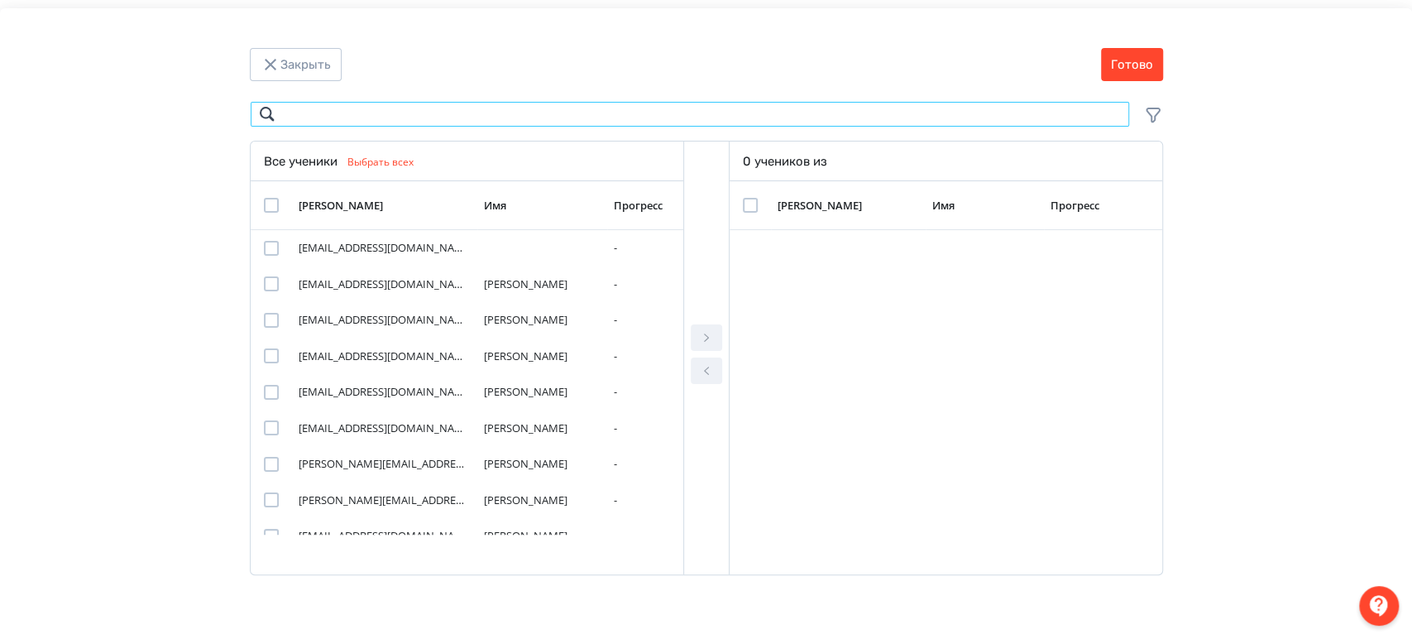
click at [455, 109] on input "Modal" at bounding box center [690, 114] width 880 height 26
paste input "**********"
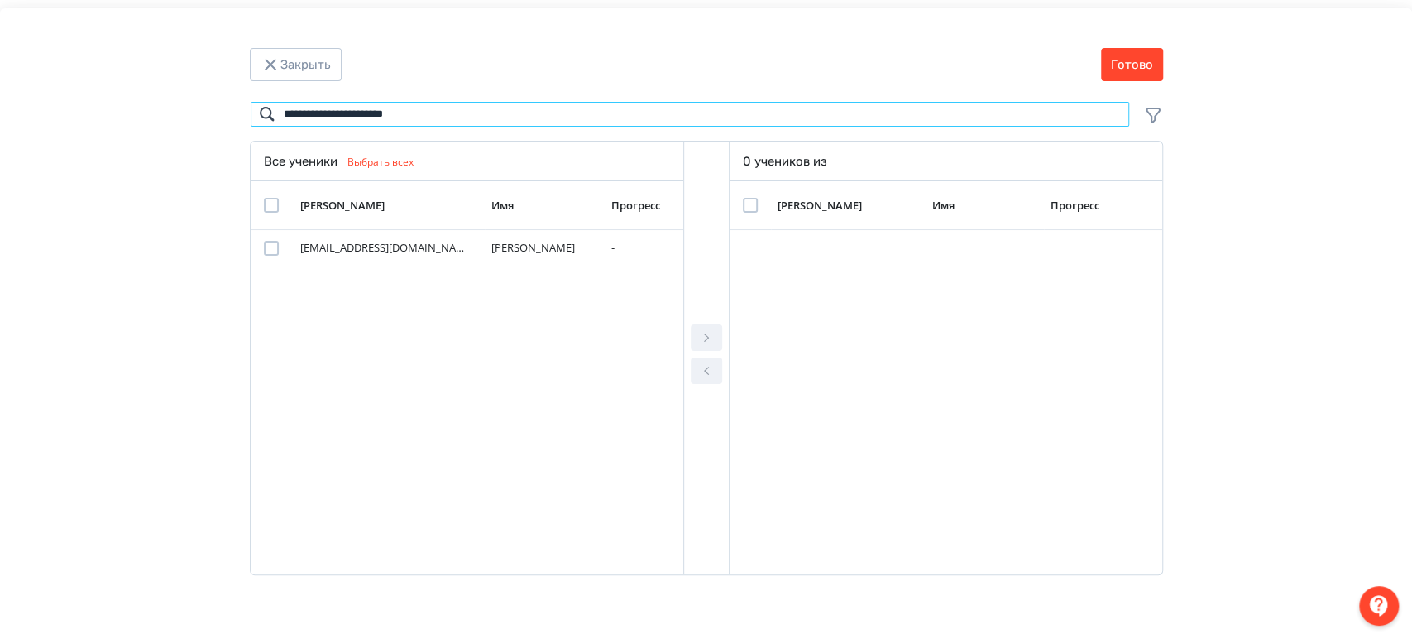
type input "**********"
click at [268, 204] on div "Modal" at bounding box center [271, 205] width 15 height 15
click at [716, 335] on button "Modal" at bounding box center [706, 337] width 31 height 26
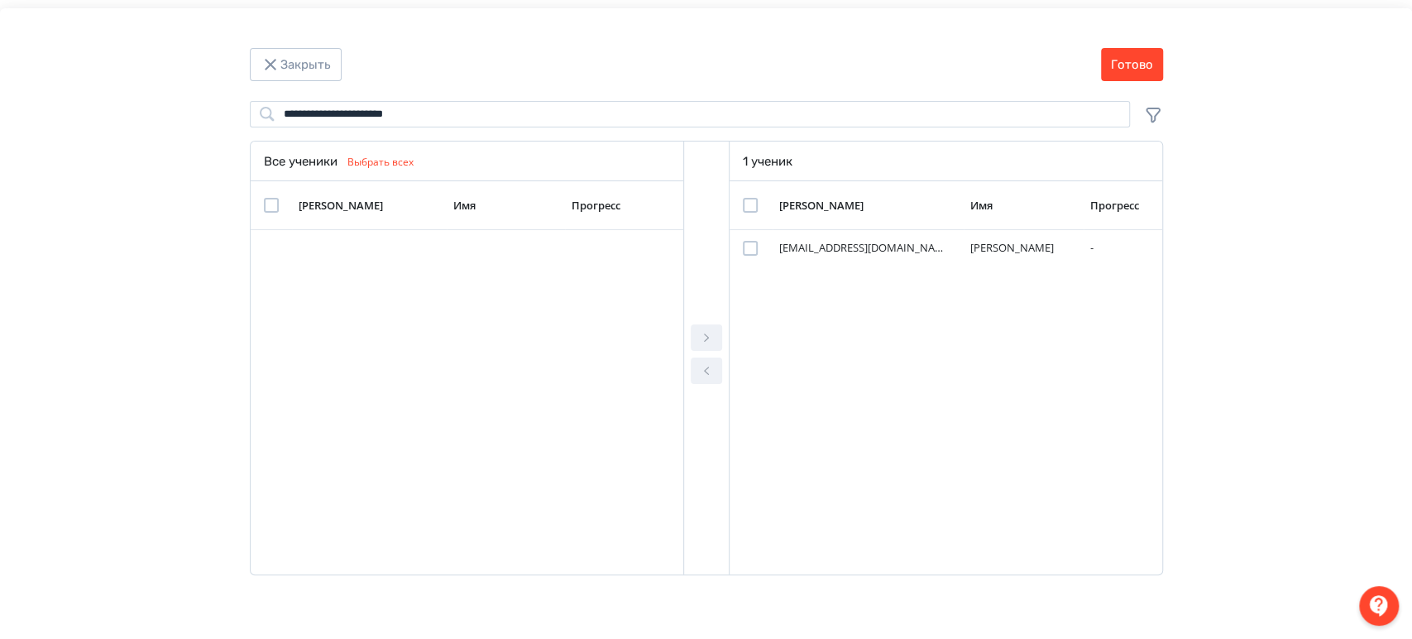
click at [745, 204] on div "Modal" at bounding box center [750, 205] width 15 height 15
click at [1119, 62] on button "Готово" at bounding box center [1132, 64] width 62 height 33
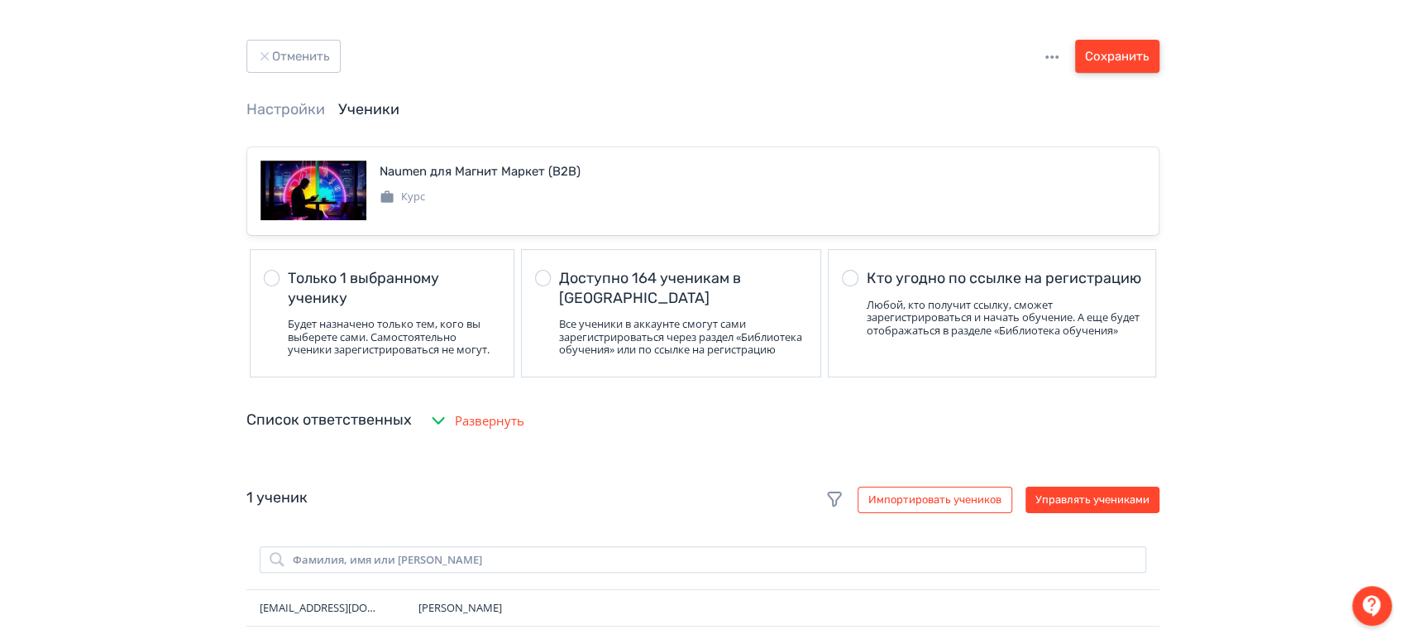
click at [1119, 62] on button "Сохранить" at bounding box center [1117, 56] width 84 height 33
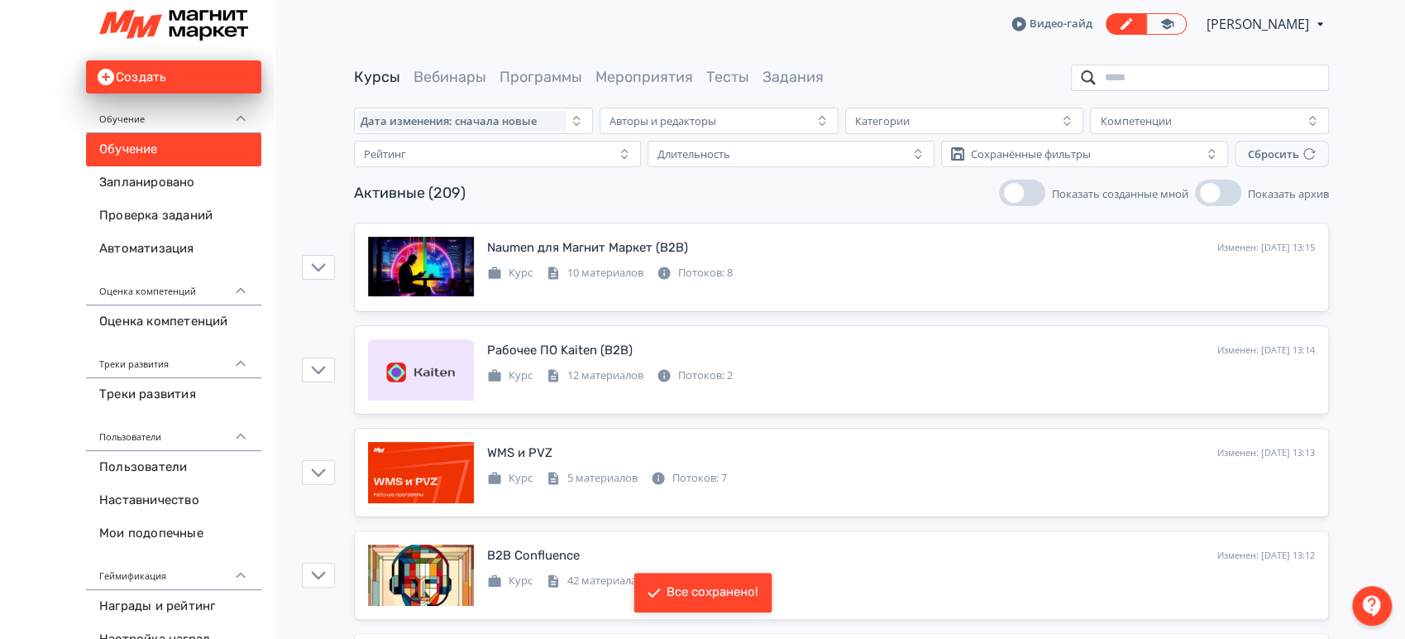
click at [1118, 84] on input "search" at bounding box center [1200, 78] width 258 height 26
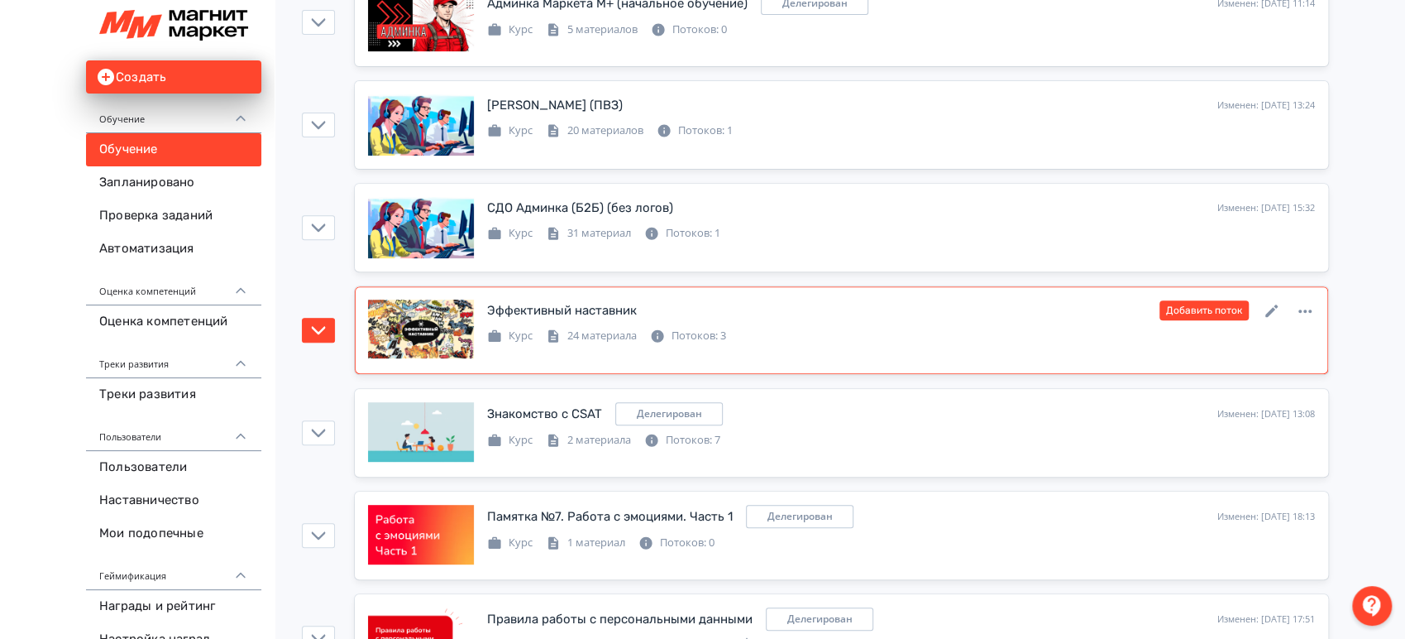
scroll to position [367, 0]
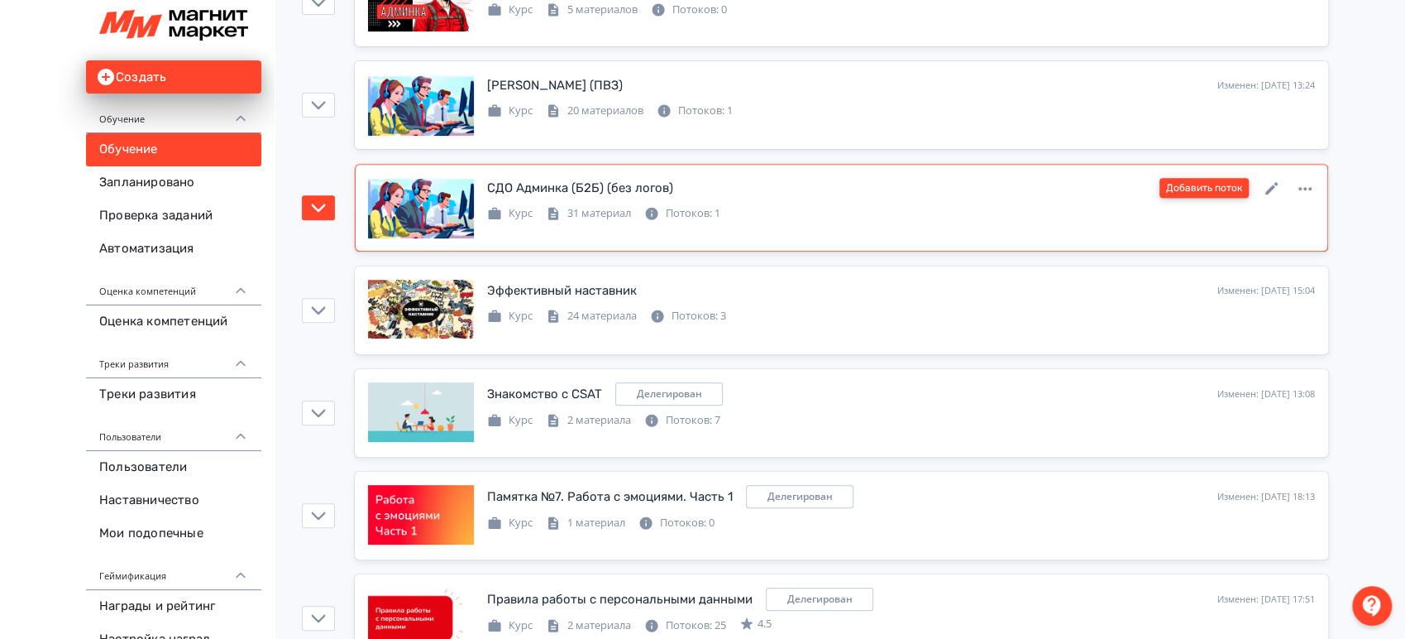
type input "***"
click at [1189, 186] on button "Добавить поток" at bounding box center [1204, 188] width 89 height 20
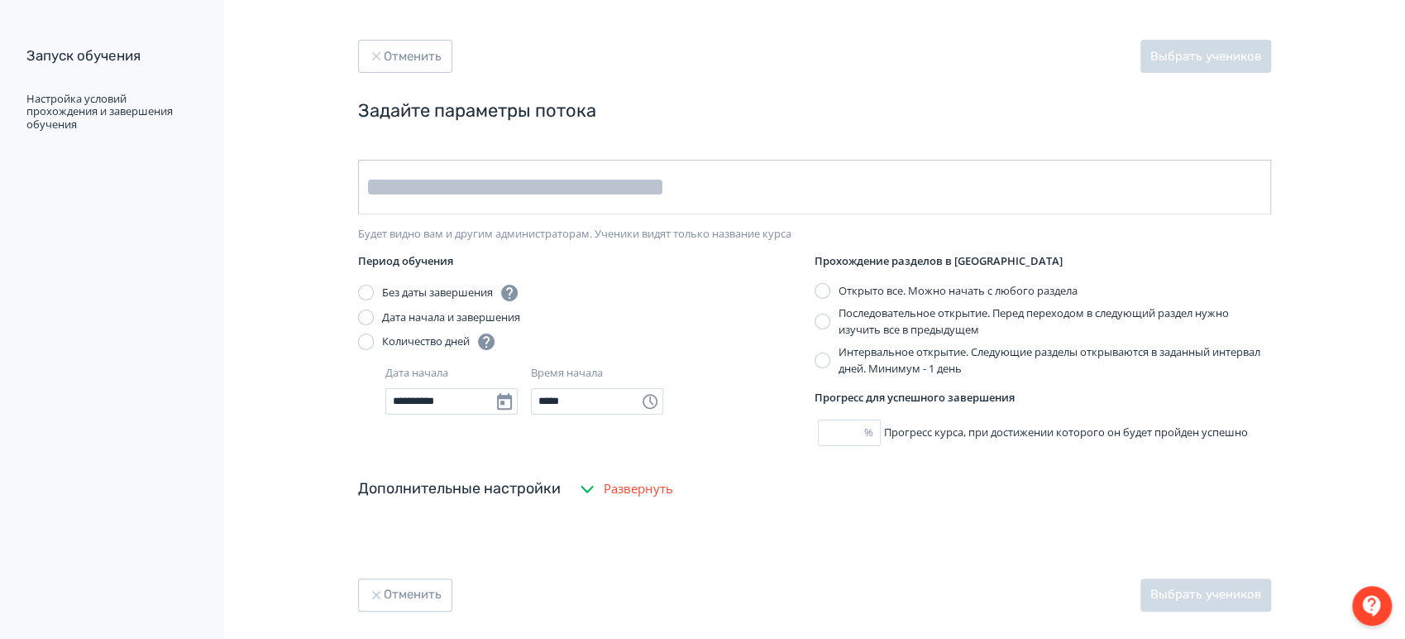
click at [606, 197] on input "text" at bounding box center [814, 187] width 913 height 55
type input "*********"
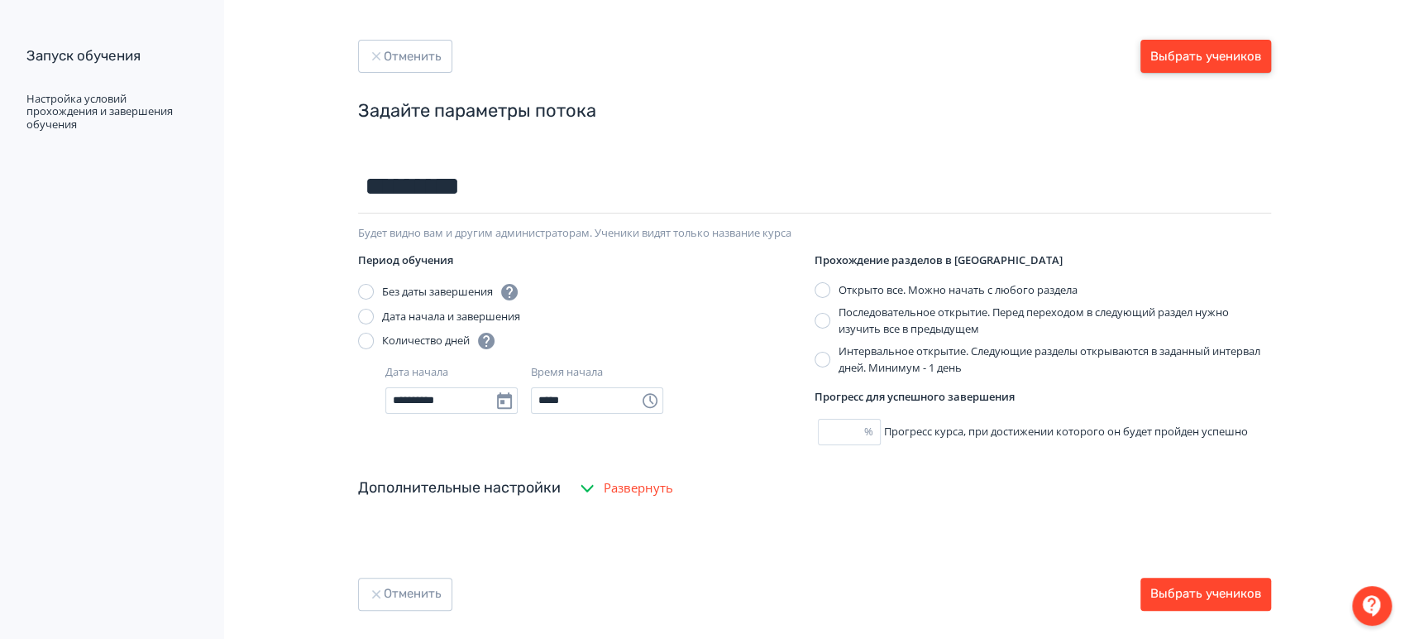
click at [1189, 64] on button "Выбрать учеников" at bounding box center [1206, 56] width 131 height 33
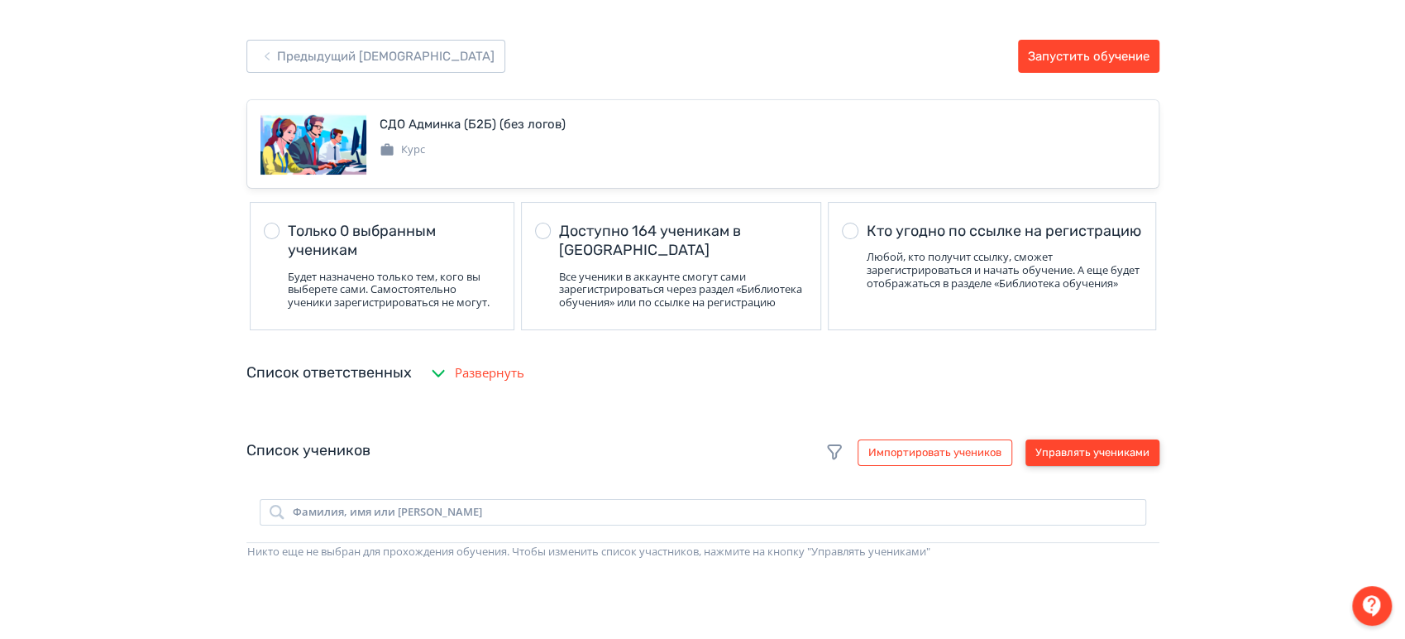
click at [1085, 466] on button "Управлять учениками" at bounding box center [1093, 452] width 134 height 26
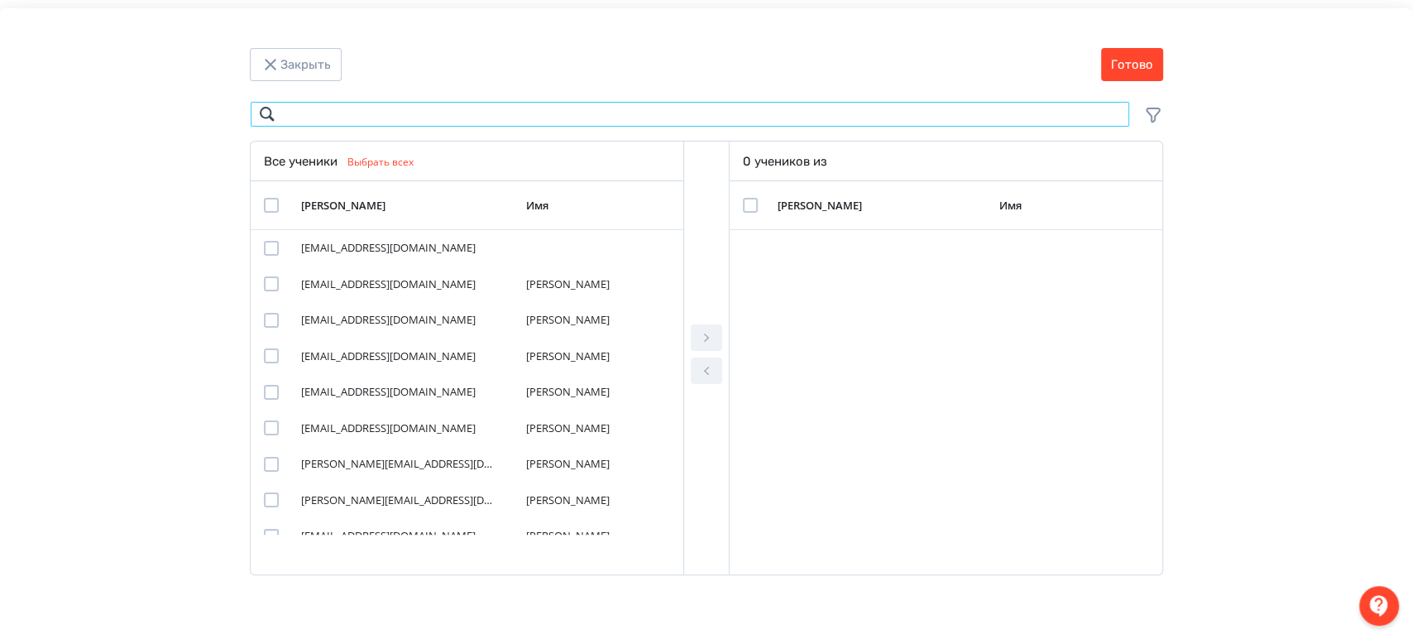
click at [708, 118] on input "Modal" at bounding box center [690, 114] width 880 height 26
paste input "**********"
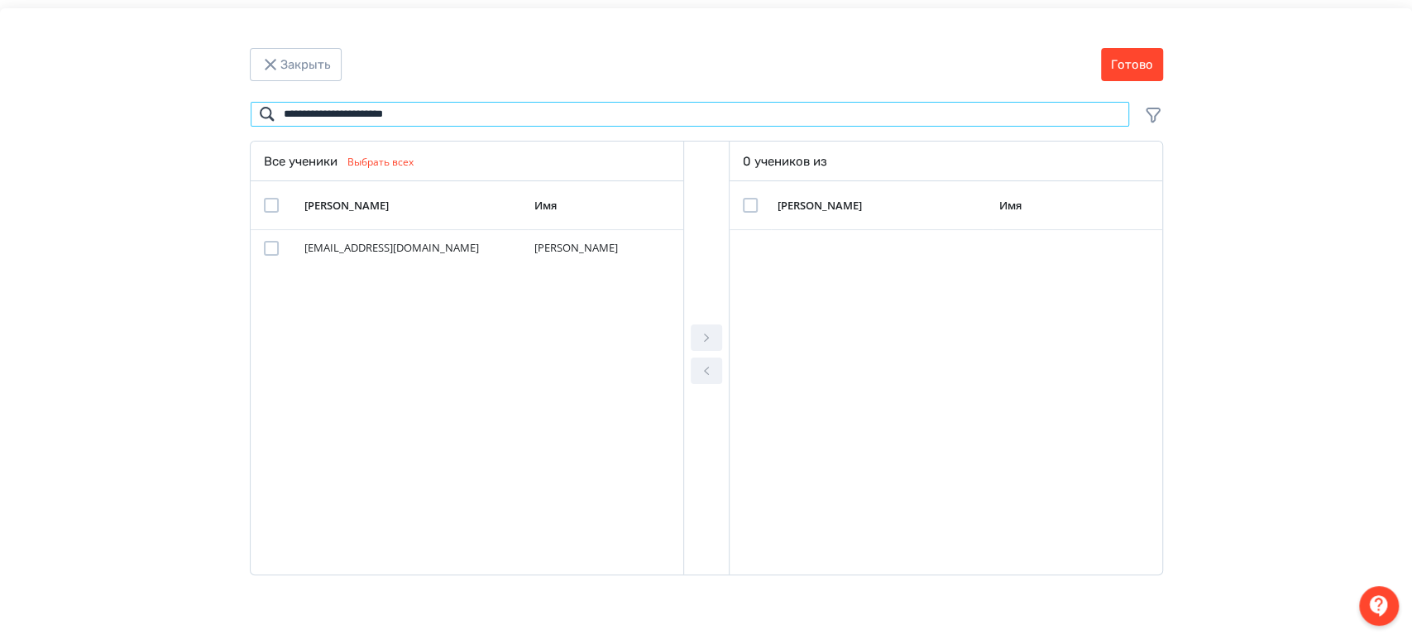
type input "**********"
drag, startPoint x: 272, startPoint y: 206, endPoint x: 357, endPoint y: 204, distance: 85.2
click at [273, 206] on div "Modal" at bounding box center [271, 205] width 15 height 15
click at [688, 335] on div "Modal" at bounding box center [706, 357] width 46 height 433
click at [705, 327] on button "Modal" at bounding box center [706, 337] width 31 height 26
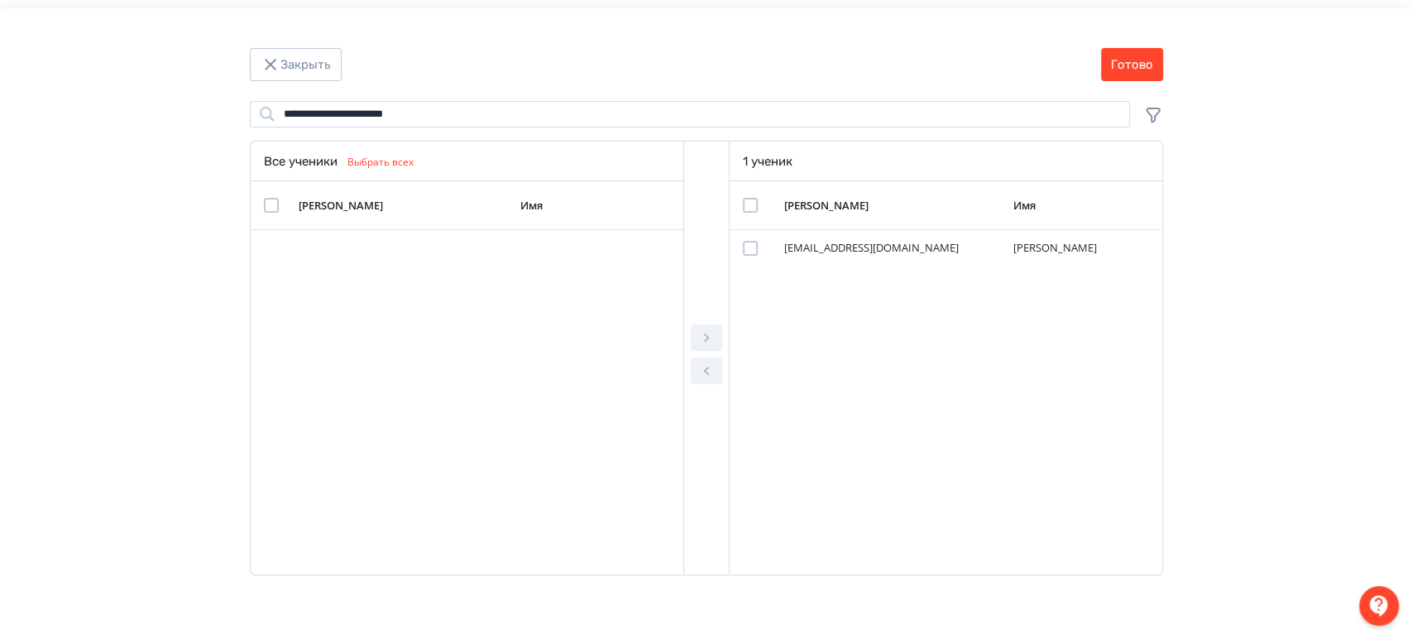
click at [744, 202] on div "Modal" at bounding box center [750, 205] width 15 height 15
click at [1141, 53] on button "Готово" at bounding box center [1132, 64] width 62 height 33
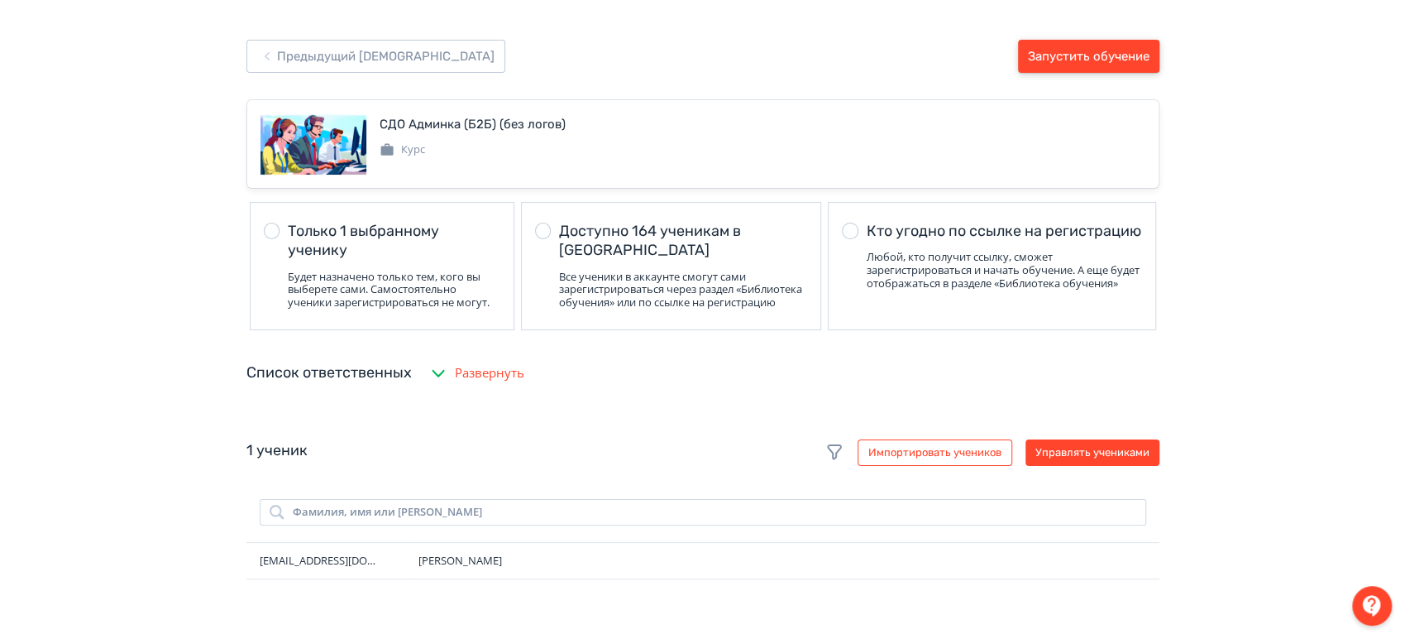
click at [1138, 52] on button "Запустить обучение" at bounding box center [1088, 56] width 141 height 33
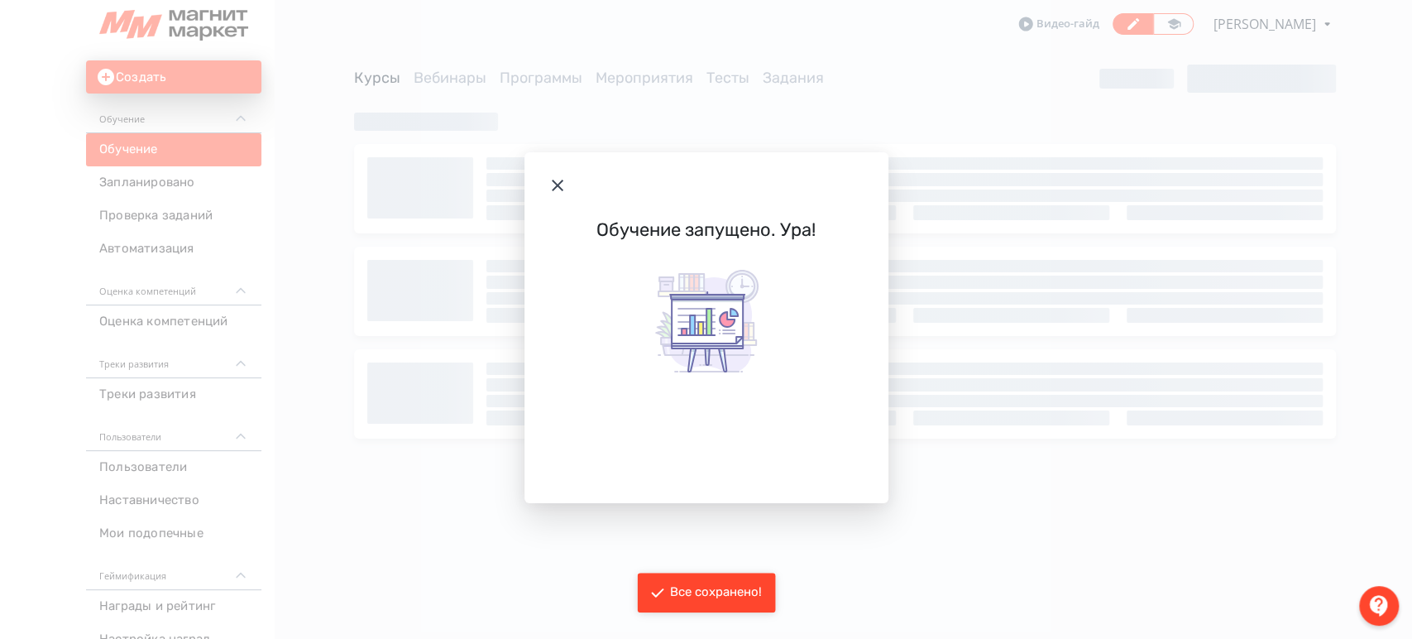
click at [564, 186] on icon "Modal" at bounding box center [558, 185] width 20 height 20
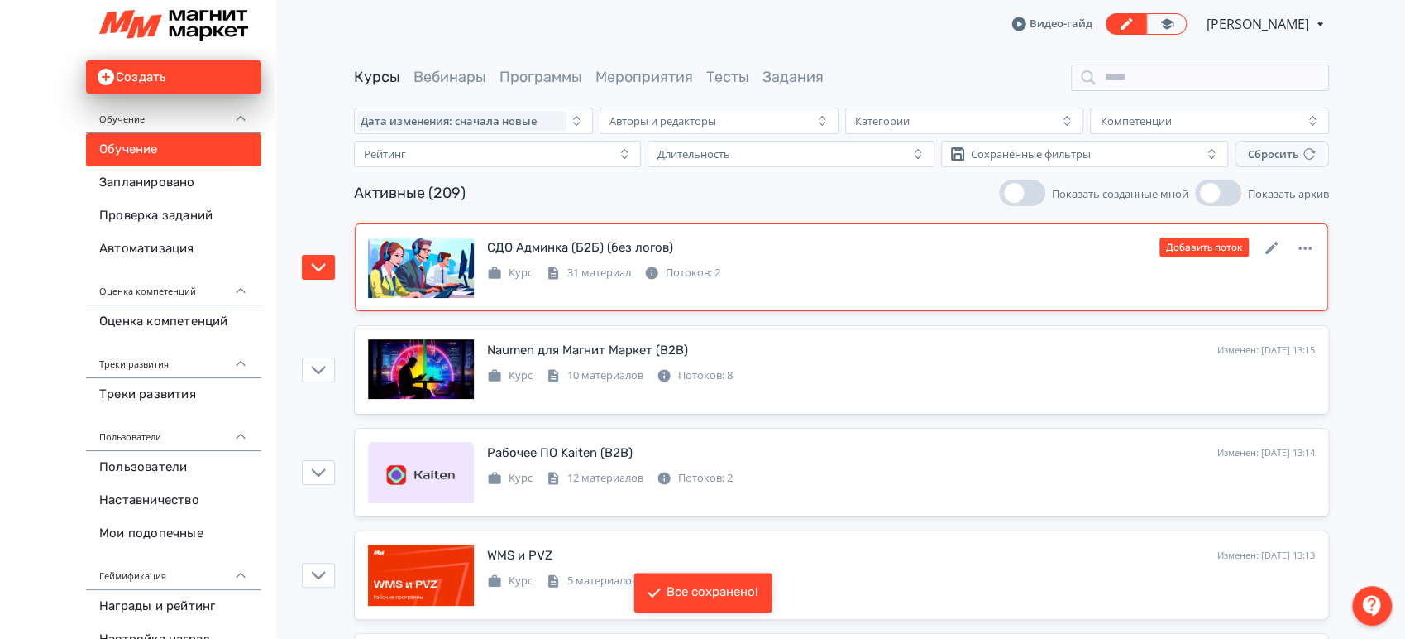
click at [647, 249] on div "СДО Админка (Б2Б) (без логов)" at bounding box center [580, 247] width 186 height 19
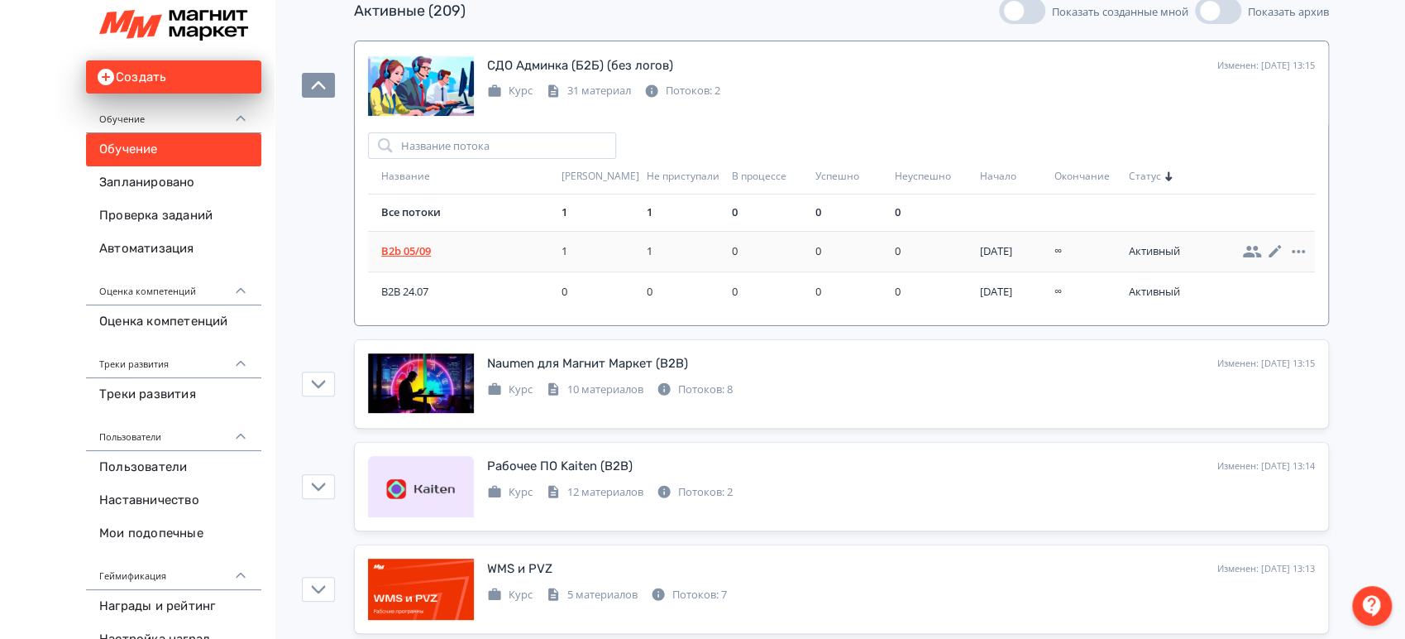
scroll to position [184, 0]
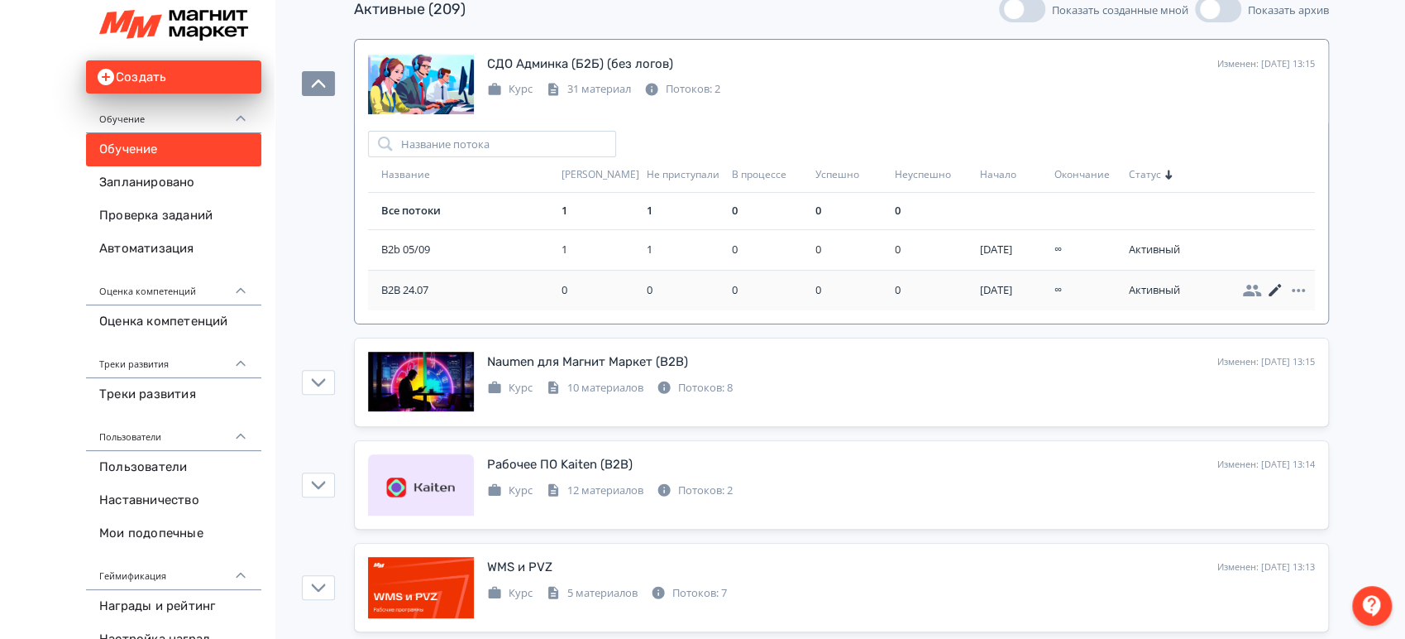
click at [1269, 287] on icon at bounding box center [1275, 290] width 12 height 12
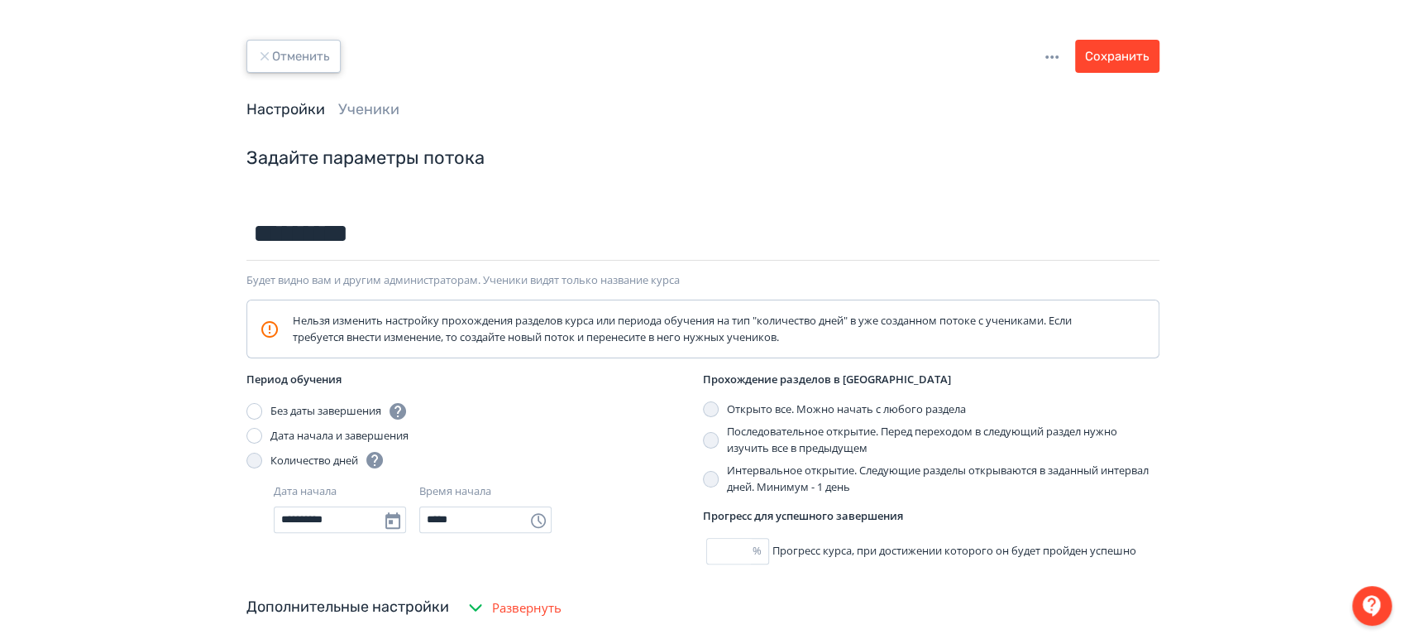
click at [282, 53] on button "Отменить" at bounding box center [293, 56] width 94 height 33
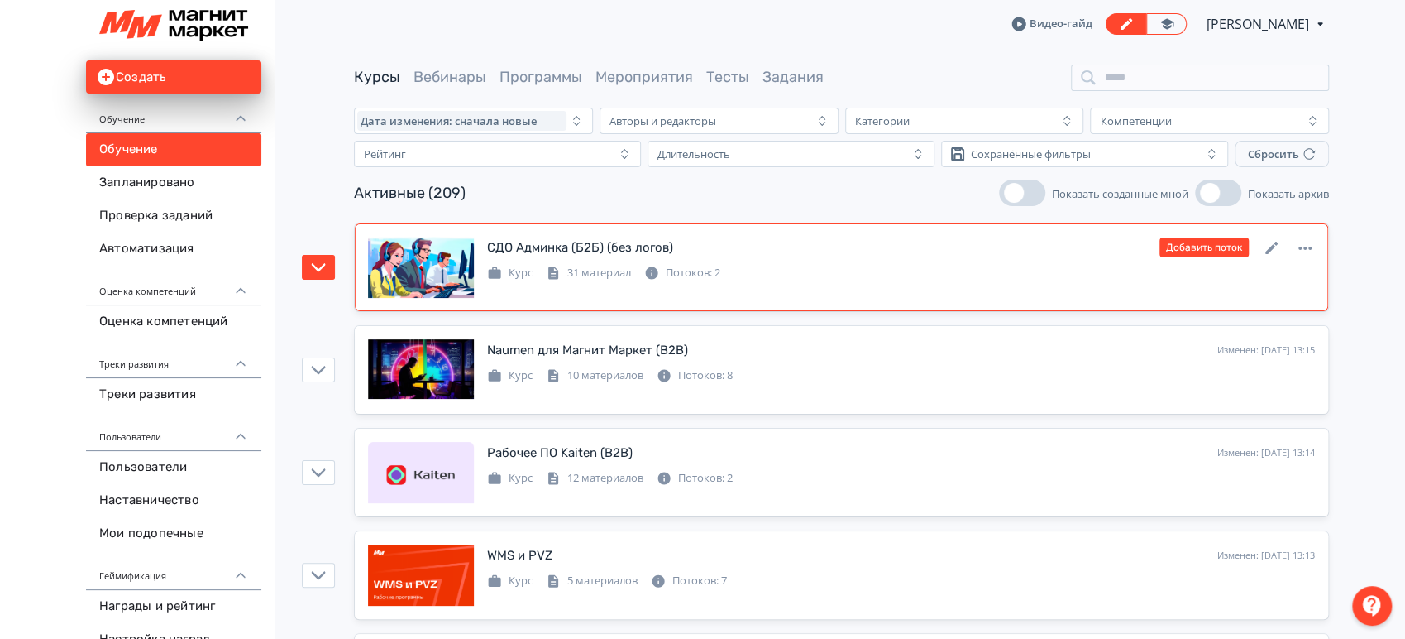
click at [586, 242] on div "СДО Админка (Б2Б) (без логов)" at bounding box center [580, 247] width 186 height 19
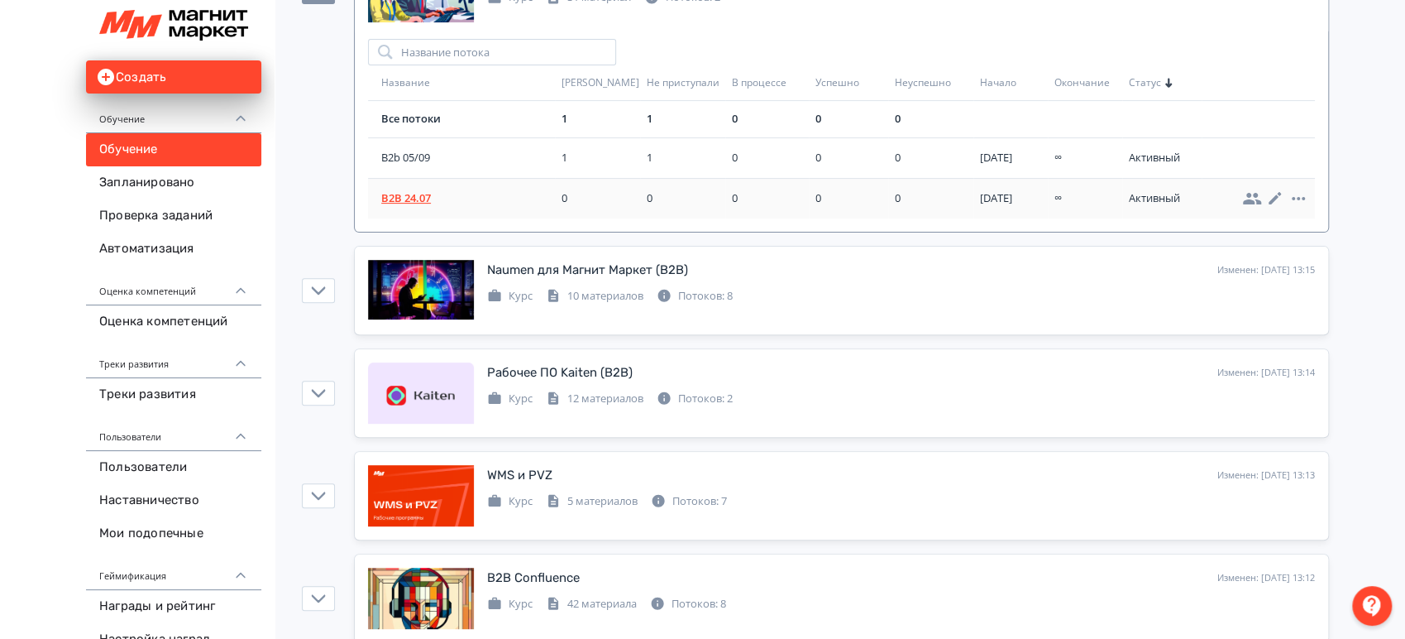
click at [404, 195] on span "B2B 24.07" at bounding box center [468, 198] width 174 height 17
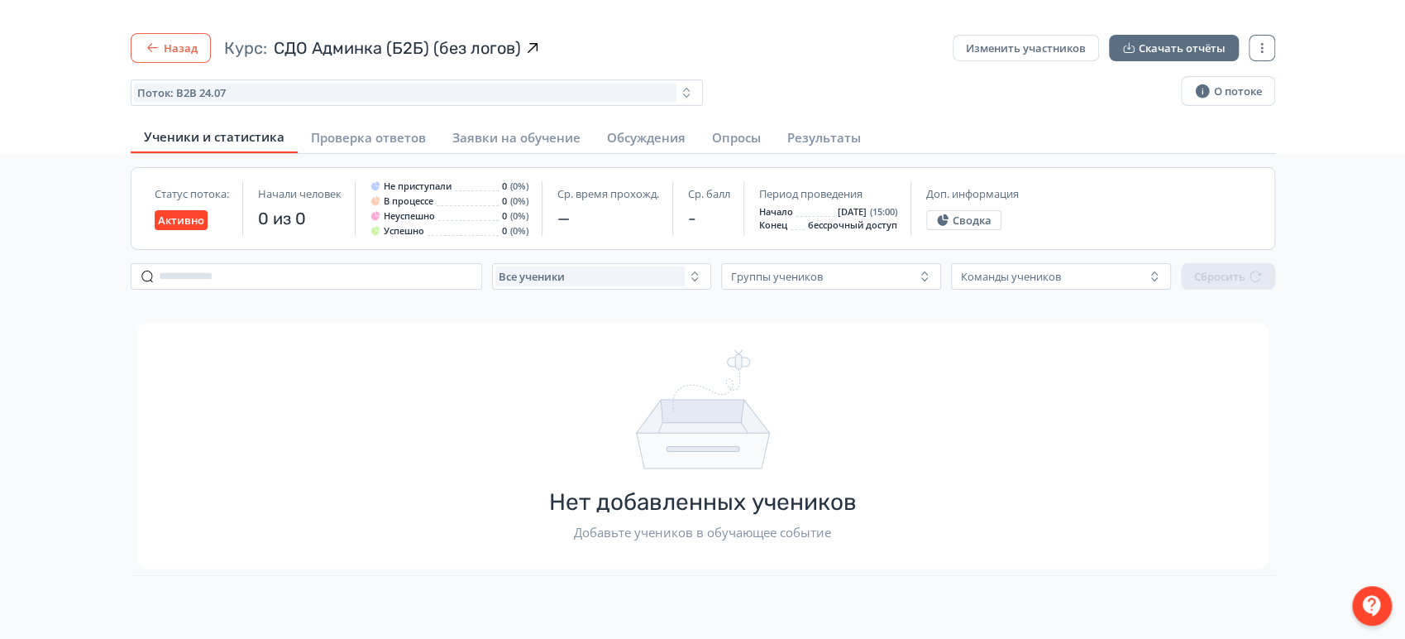
click at [164, 37] on button "Назад" at bounding box center [171, 48] width 80 height 30
